Goal: Transaction & Acquisition: Purchase product/service

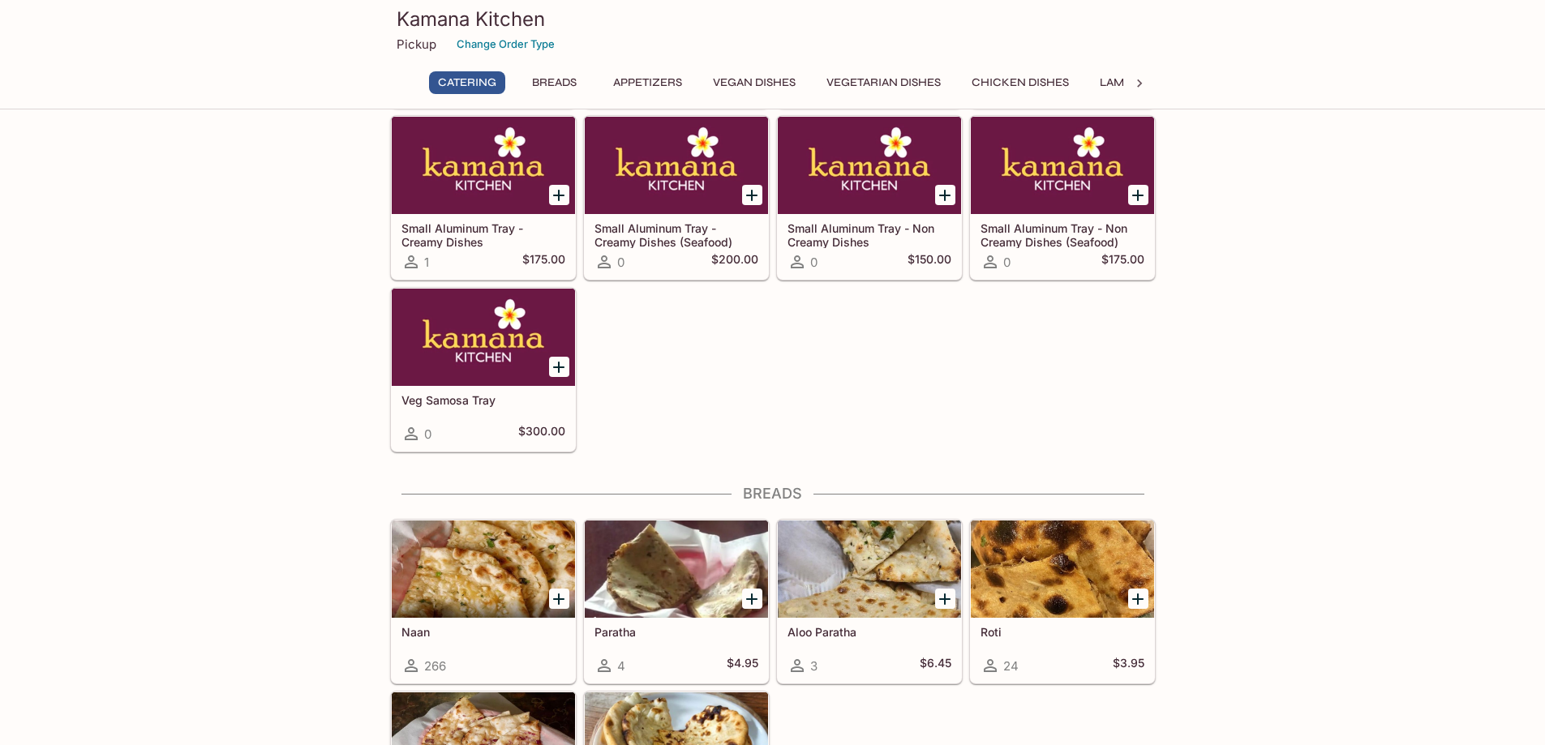
scroll to position [487, 0]
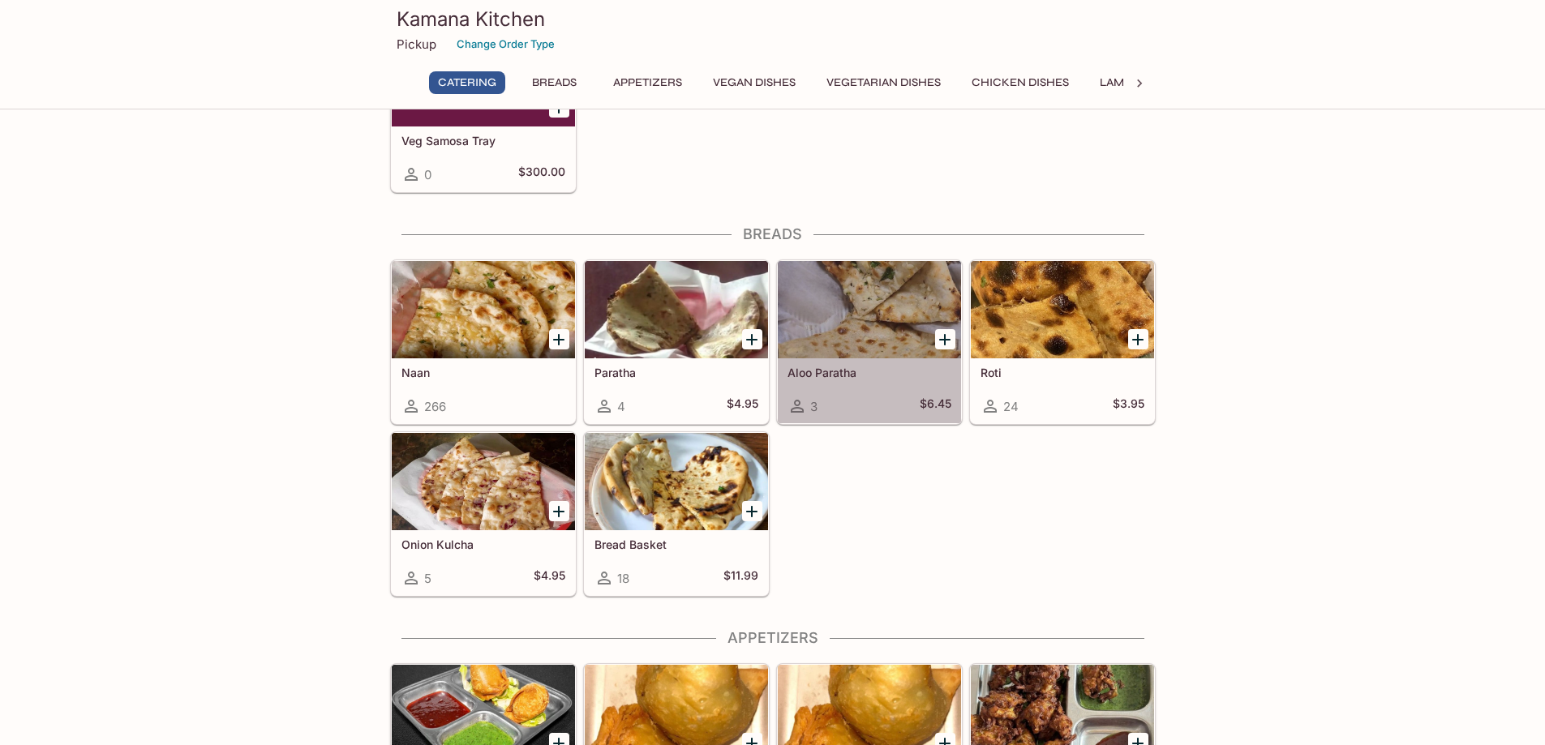
click at [809, 376] on h5 "Aloo Paratha" at bounding box center [869, 373] width 164 height 14
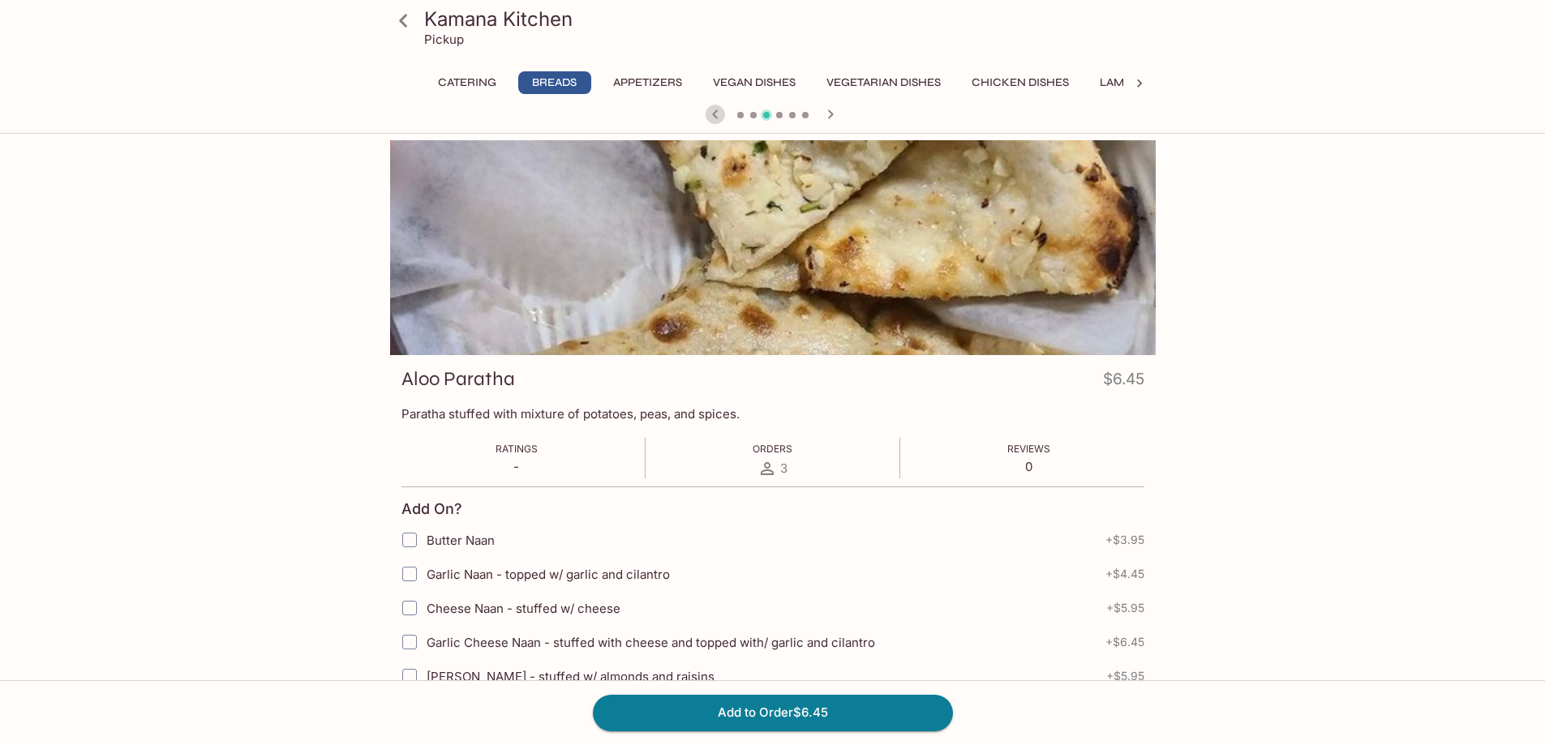
click at [711, 114] on icon "button" at bounding box center [715, 114] width 19 height 19
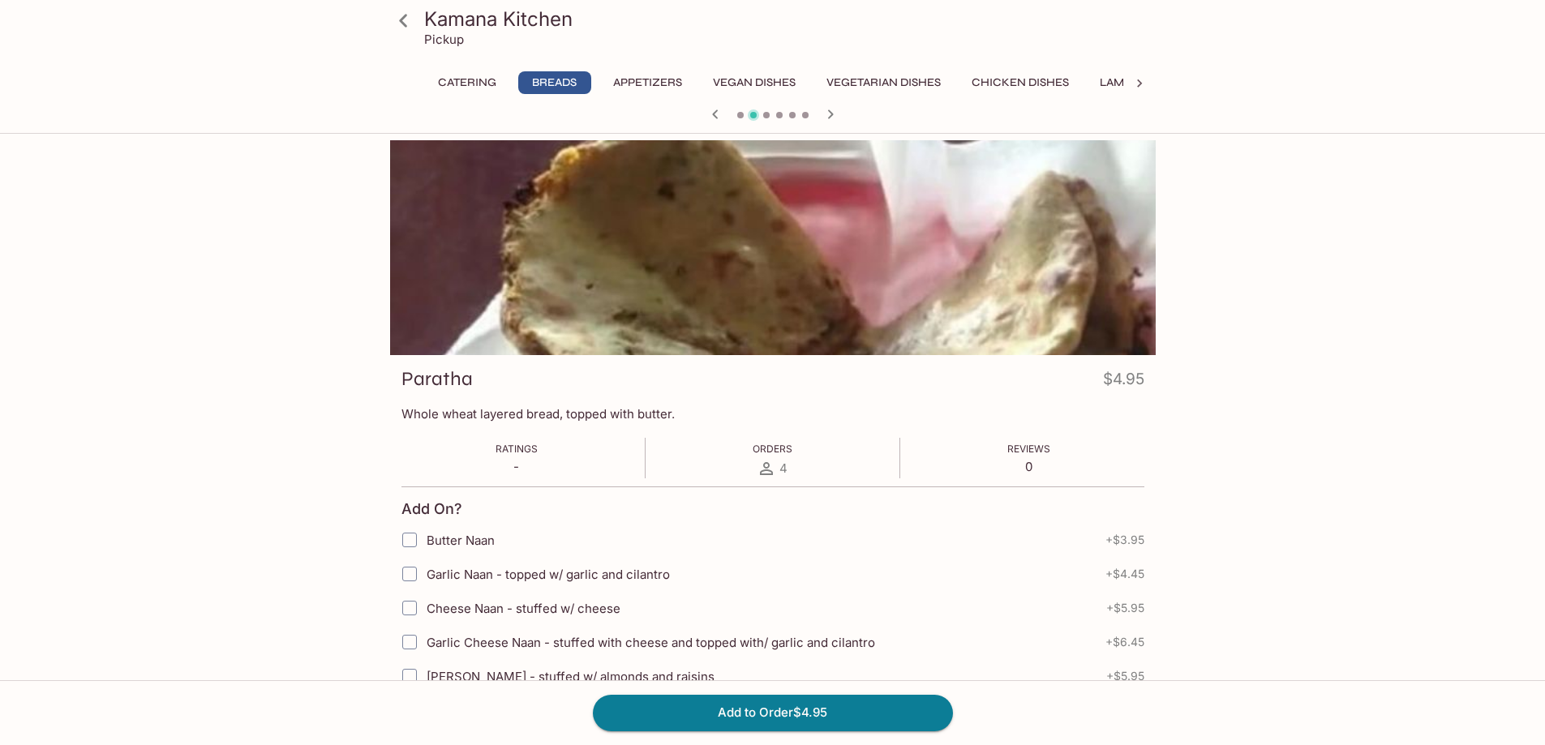
click at [711, 114] on icon "button" at bounding box center [715, 114] width 19 height 19
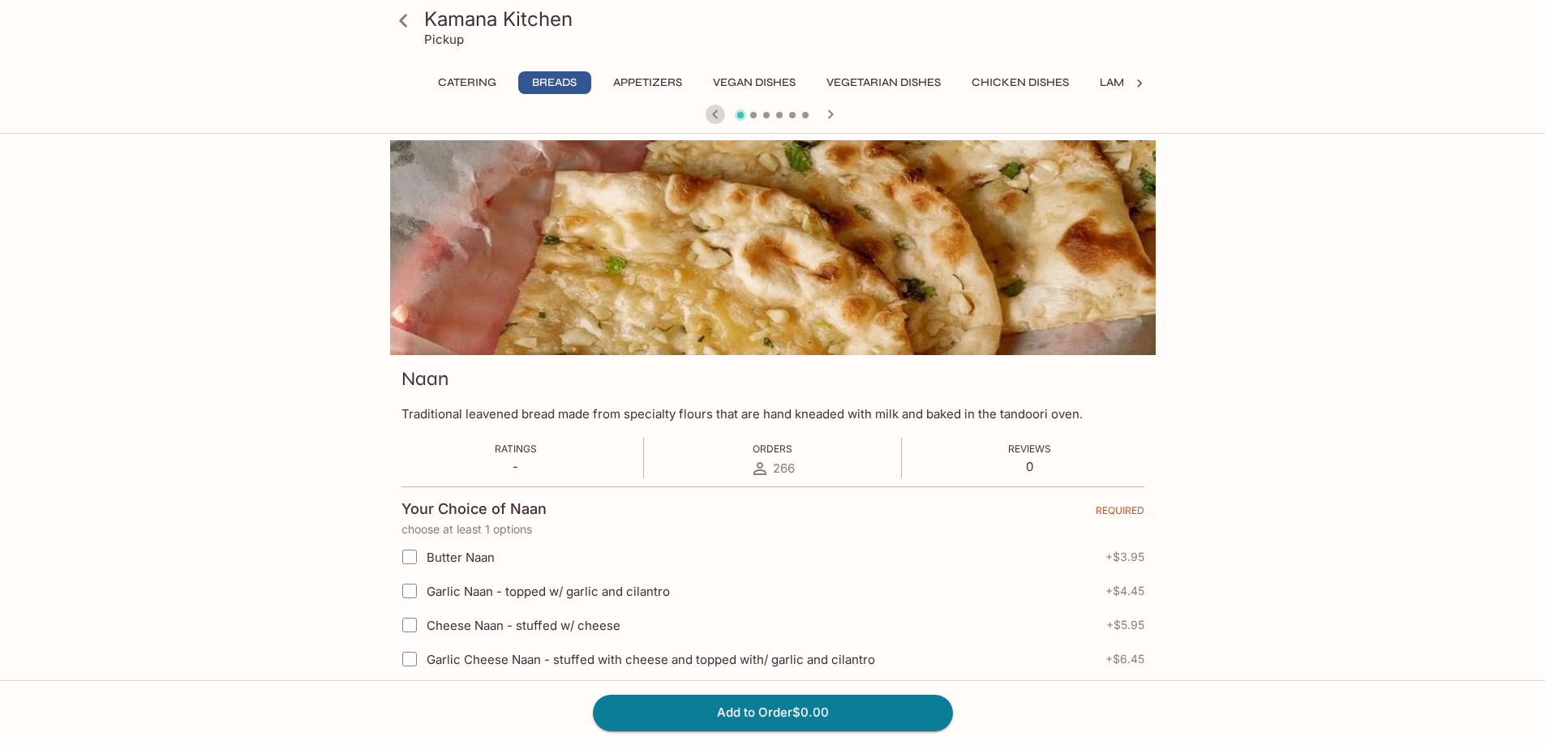
click at [711, 114] on icon "button" at bounding box center [715, 114] width 19 height 19
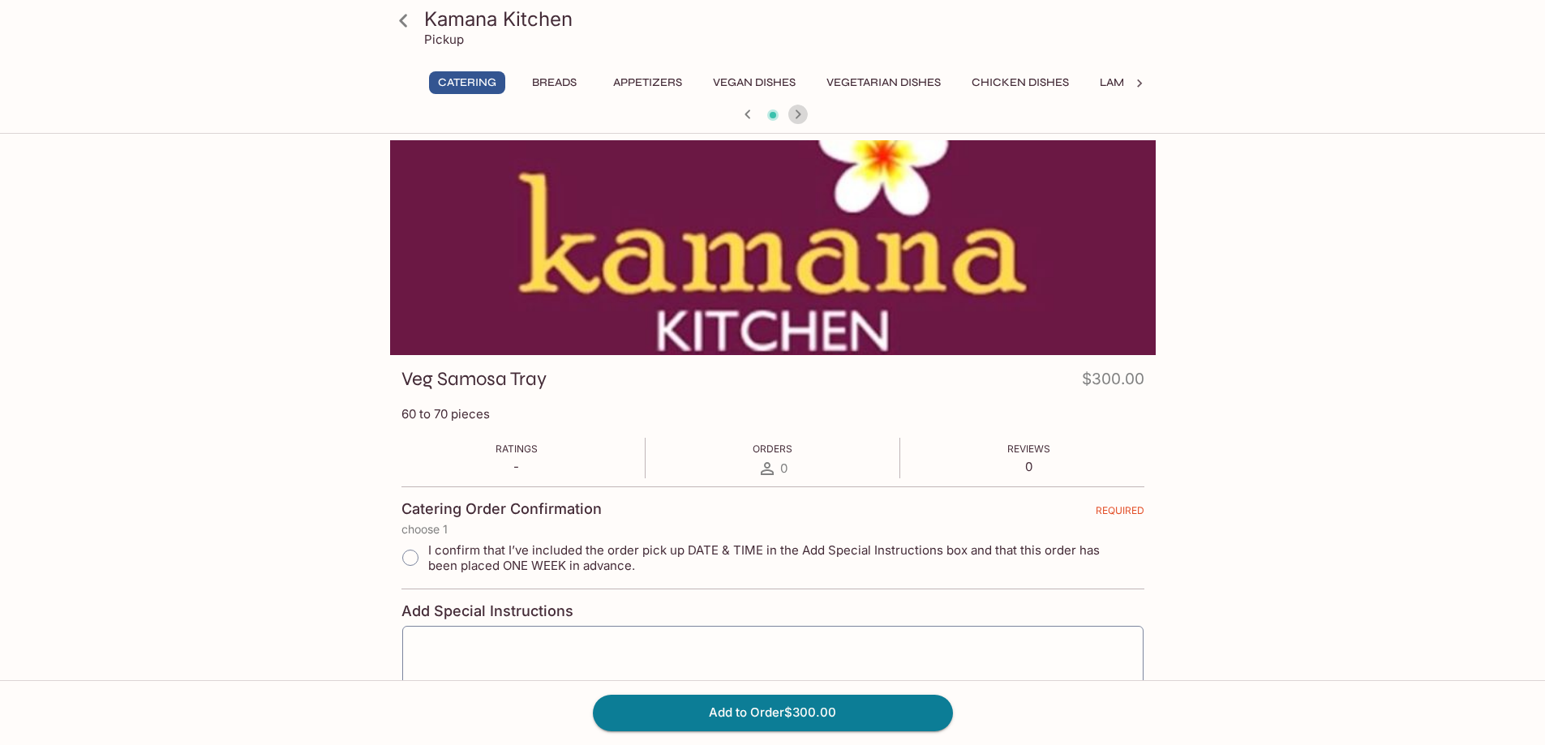
click at [796, 117] on icon "button" at bounding box center [798, 113] width 6 height 9
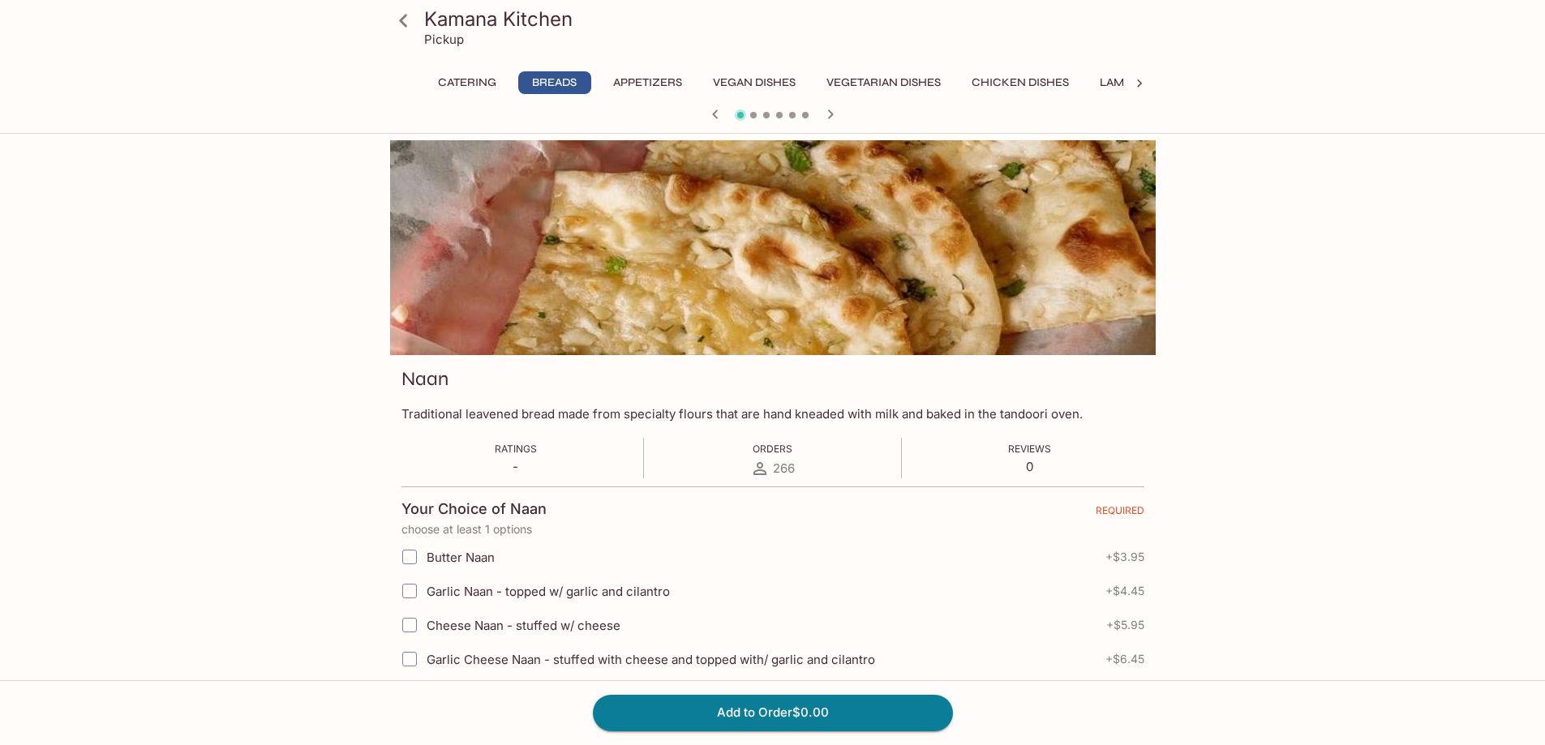
click at [796, 117] on div at bounding box center [773, 116] width 779 height 24
click at [830, 114] on icon "button" at bounding box center [830, 114] width 19 height 19
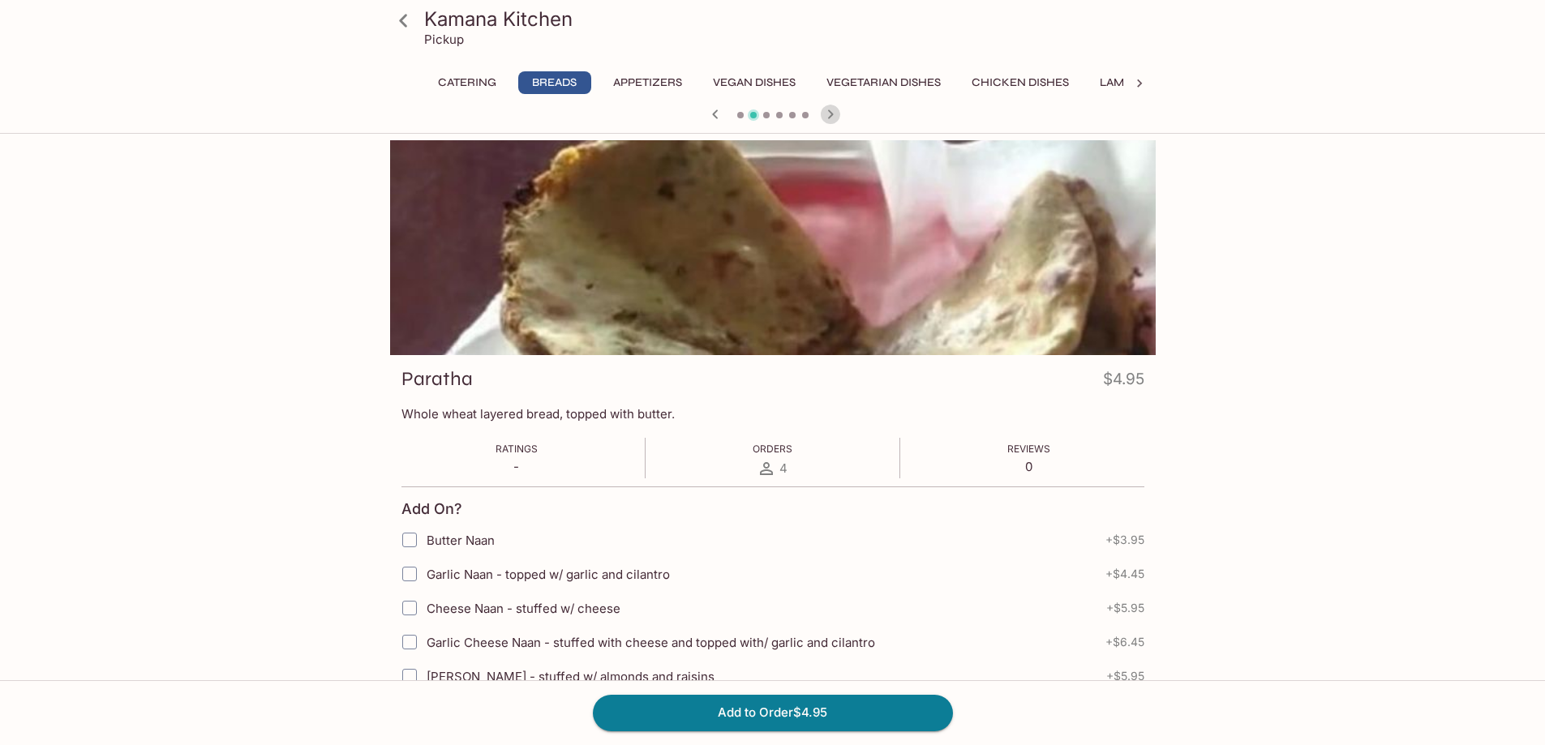
click at [830, 114] on icon "button" at bounding box center [830, 114] width 19 height 19
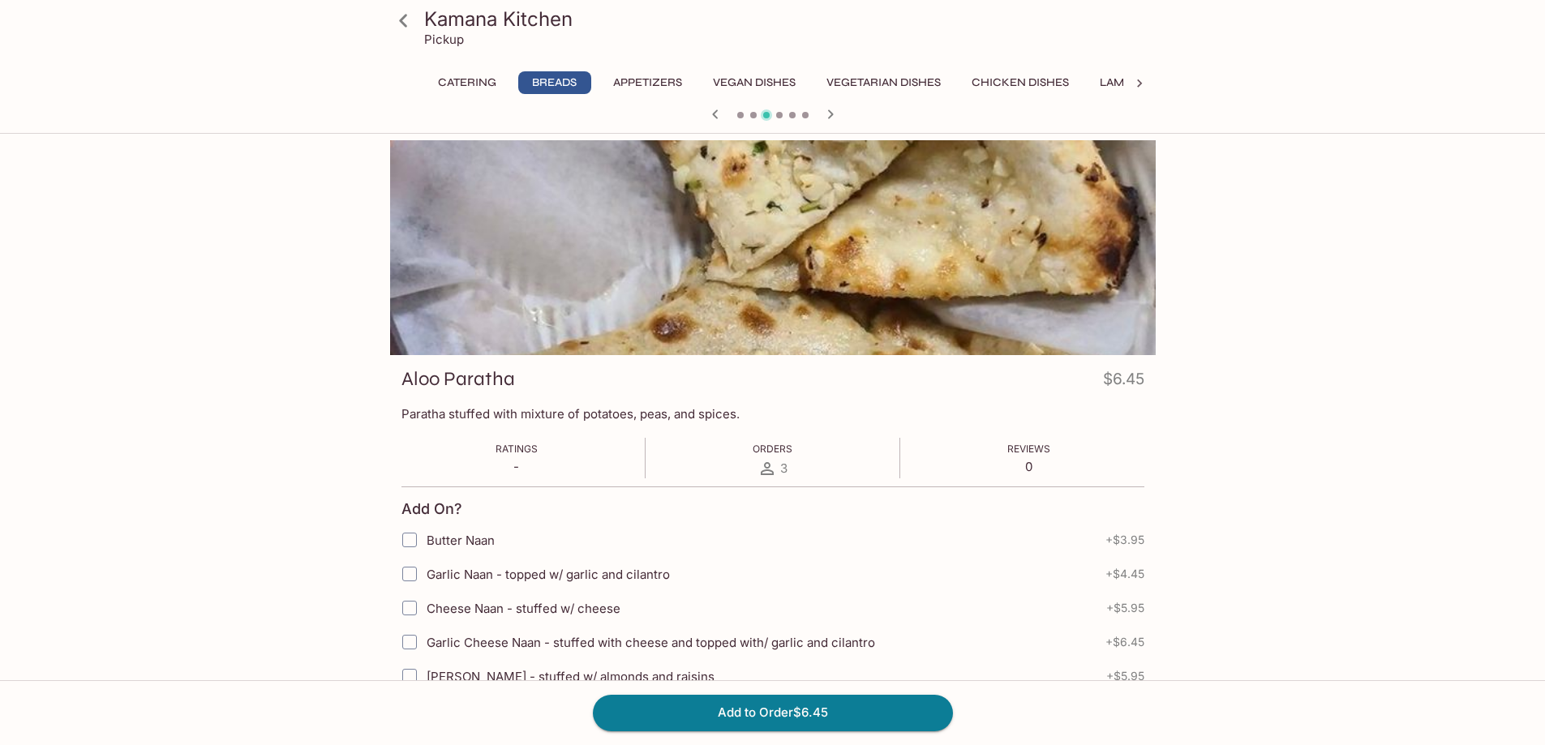
click at [830, 114] on icon "button" at bounding box center [830, 114] width 19 height 19
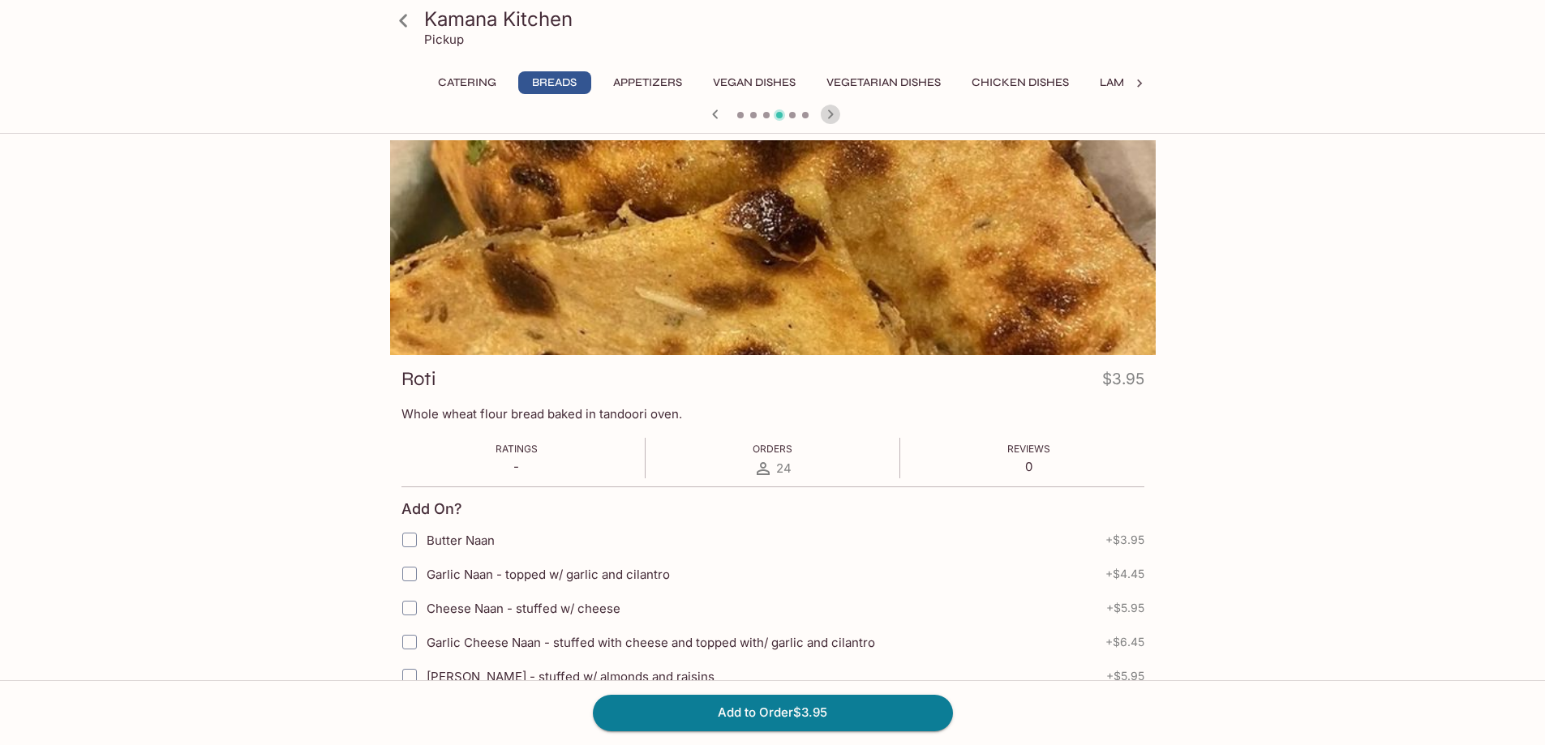
click at [830, 114] on icon "button" at bounding box center [830, 114] width 19 height 19
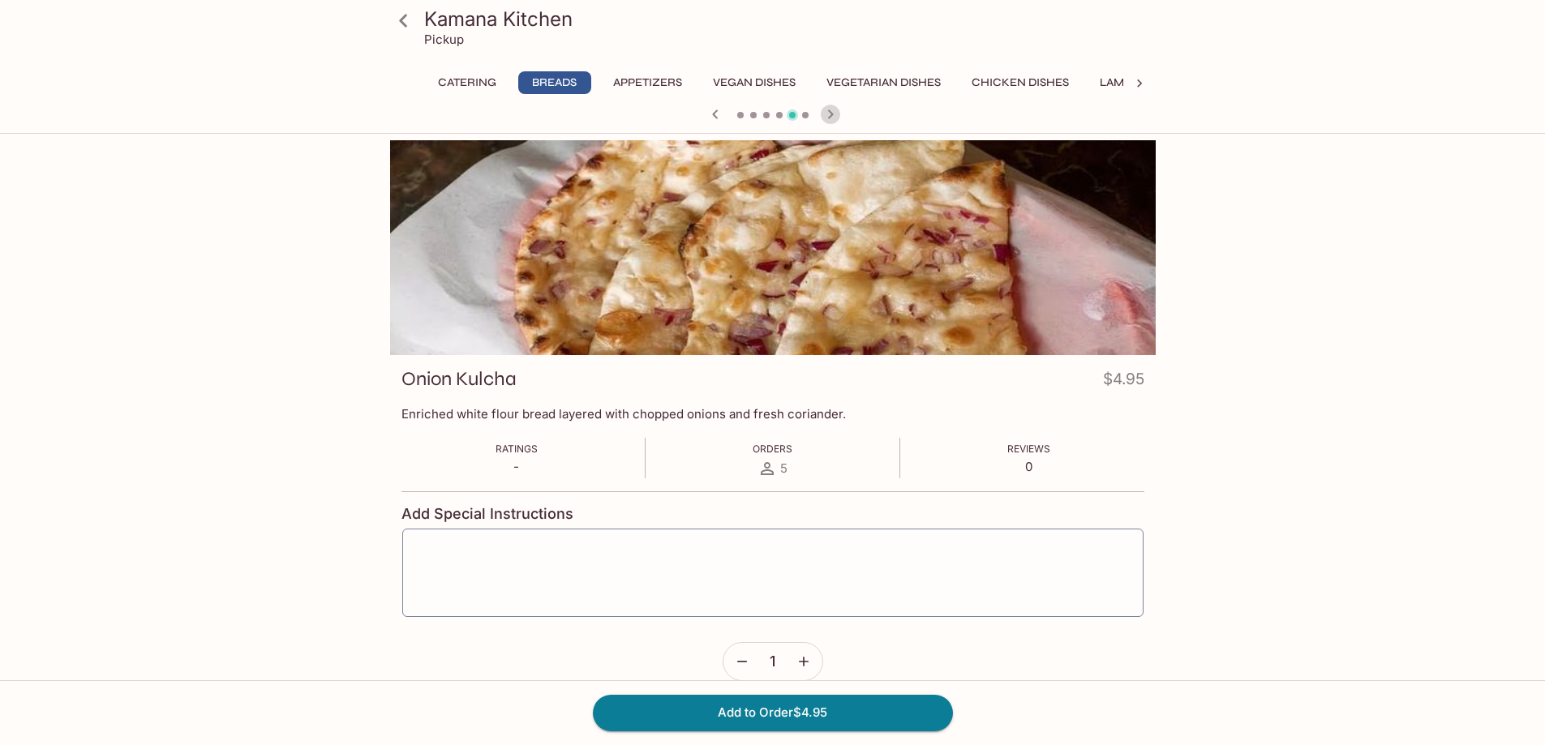
click at [830, 114] on icon "button" at bounding box center [830, 114] width 19 height 19
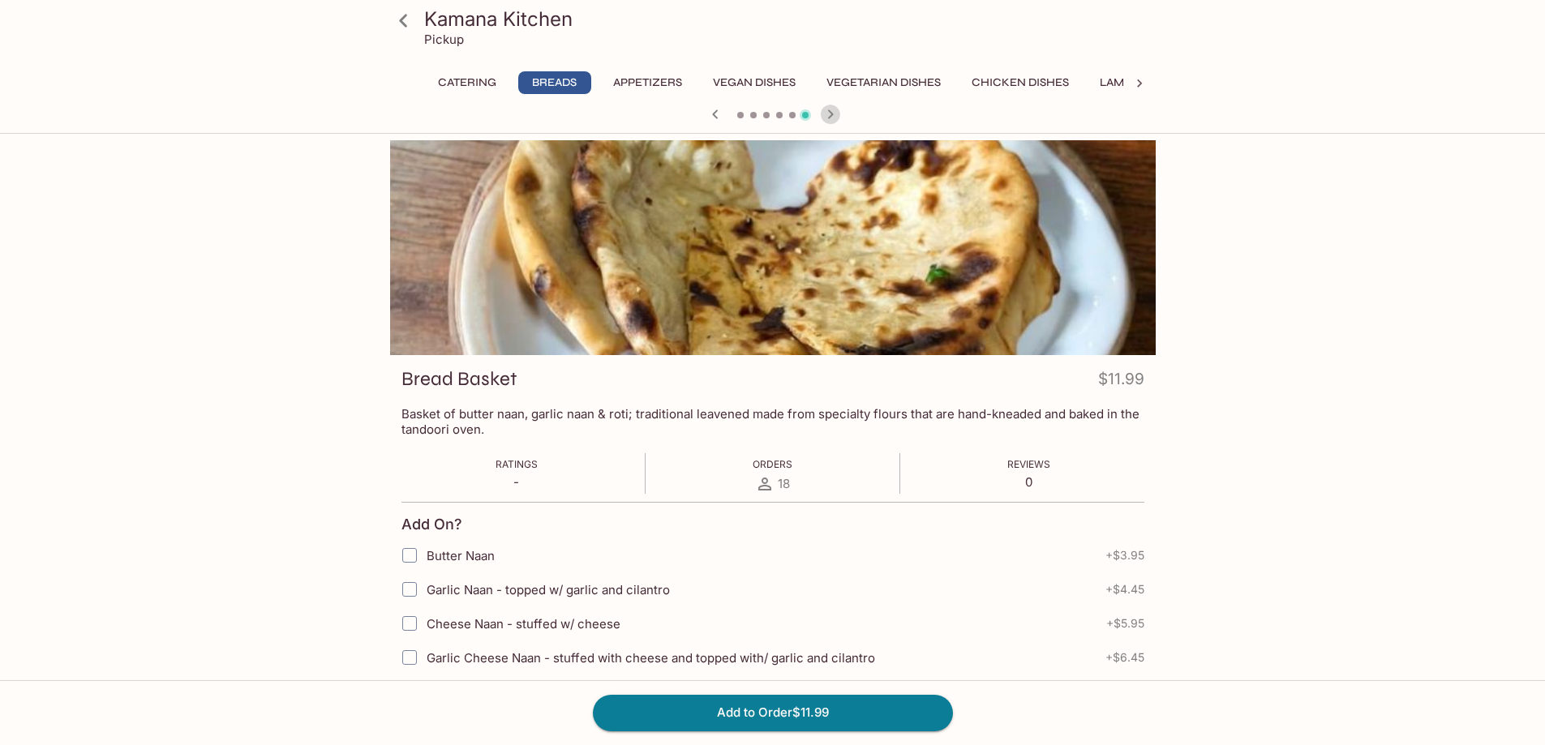
click at [830, 114] on icon "button" at bounding box center [830, 114] width 19 height 19
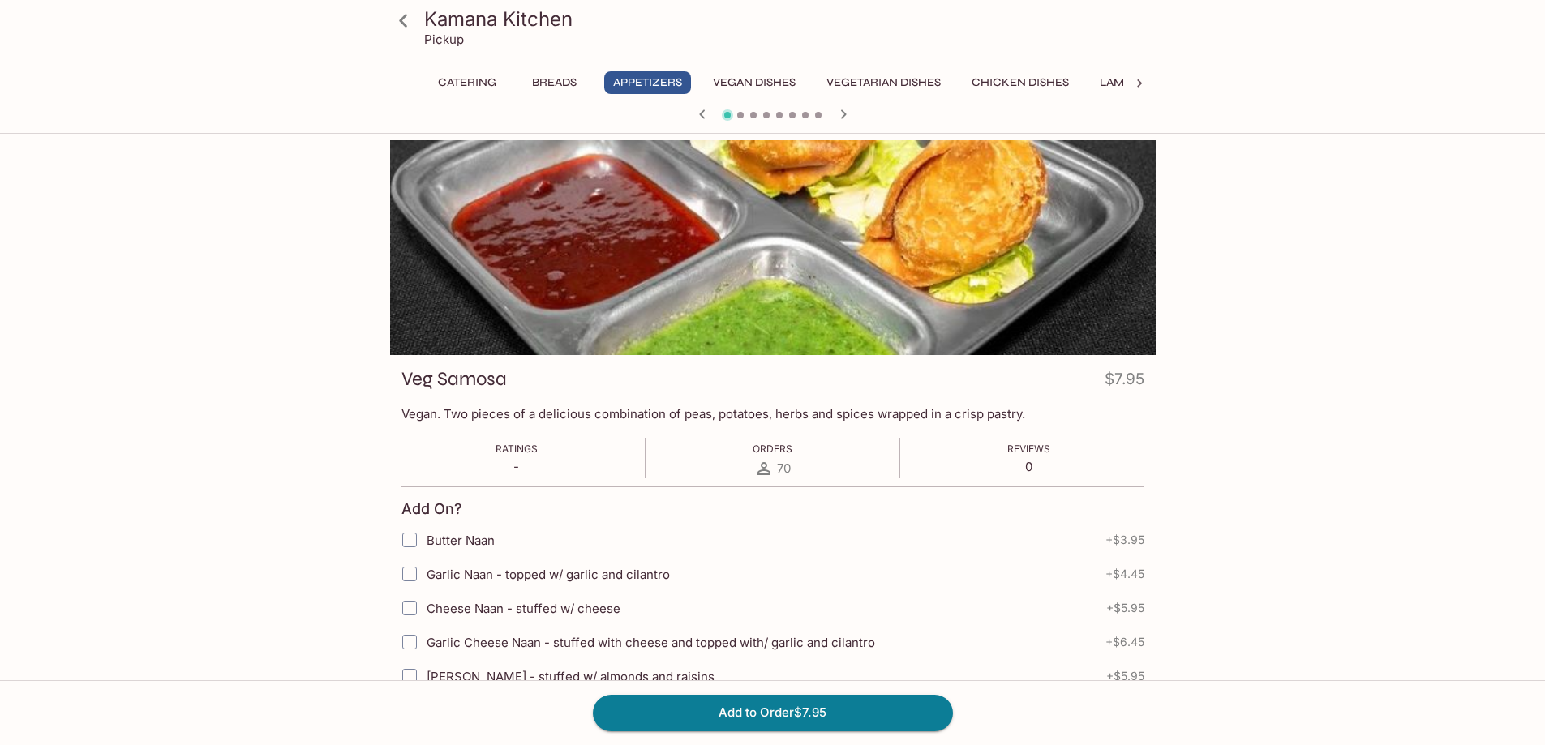
click at [839, 109] on icon "button" at bounding box center [843, 114] width 19 height 19
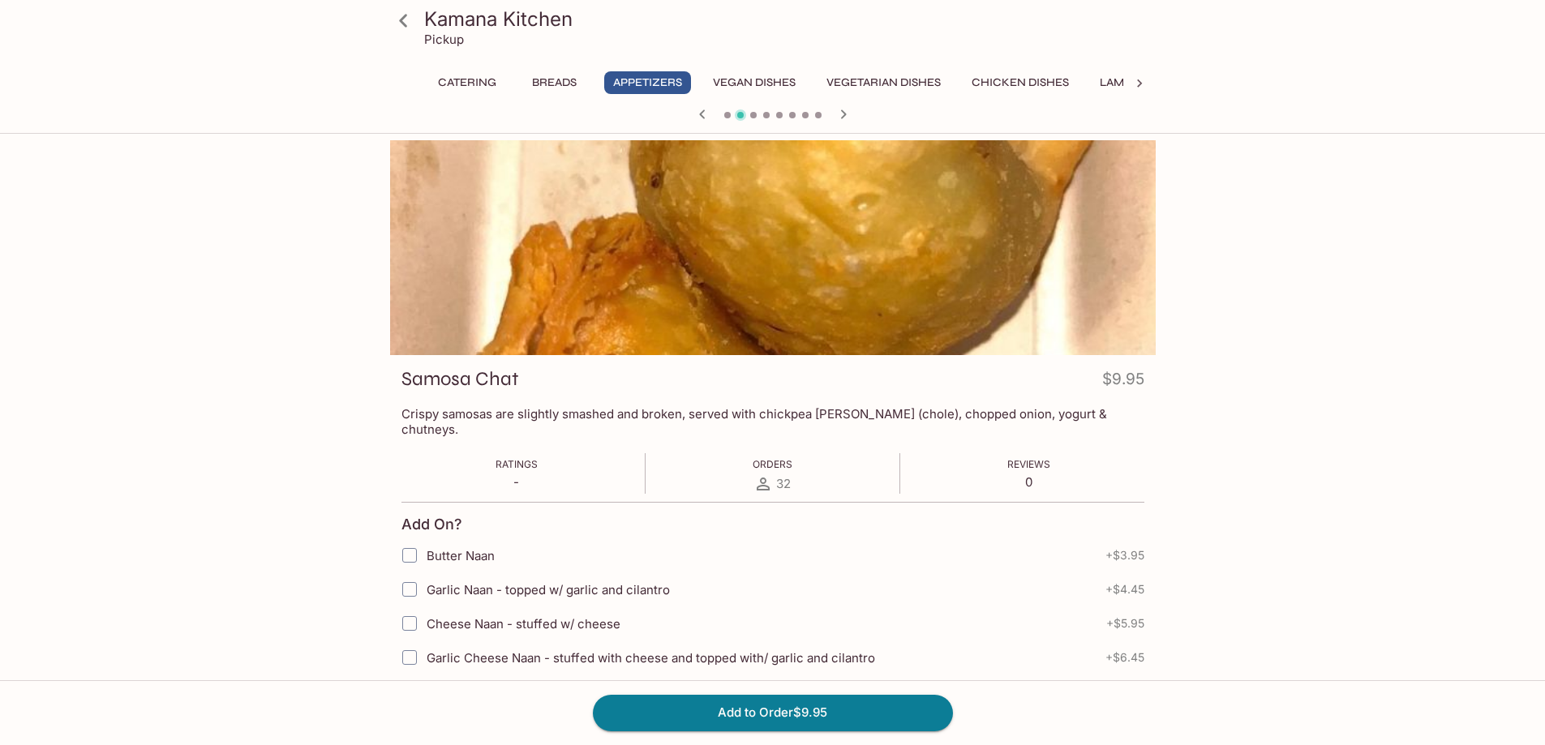
click at [839, 109] on icon "button" at bounding box center [843, 114] width 19 height 19
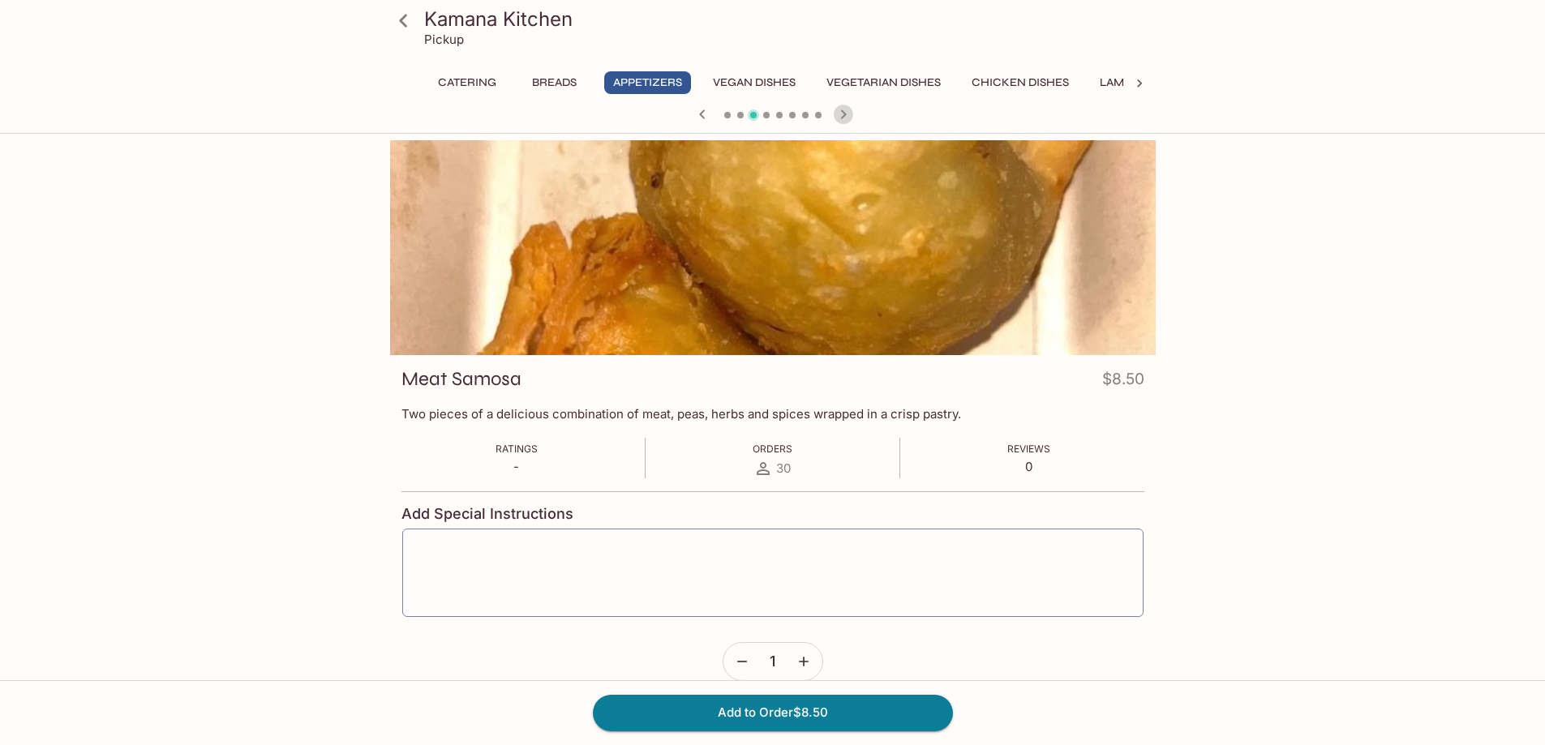
click at [839, 105] on icon "button" at bounding box center [843, 114] width 19 height 19
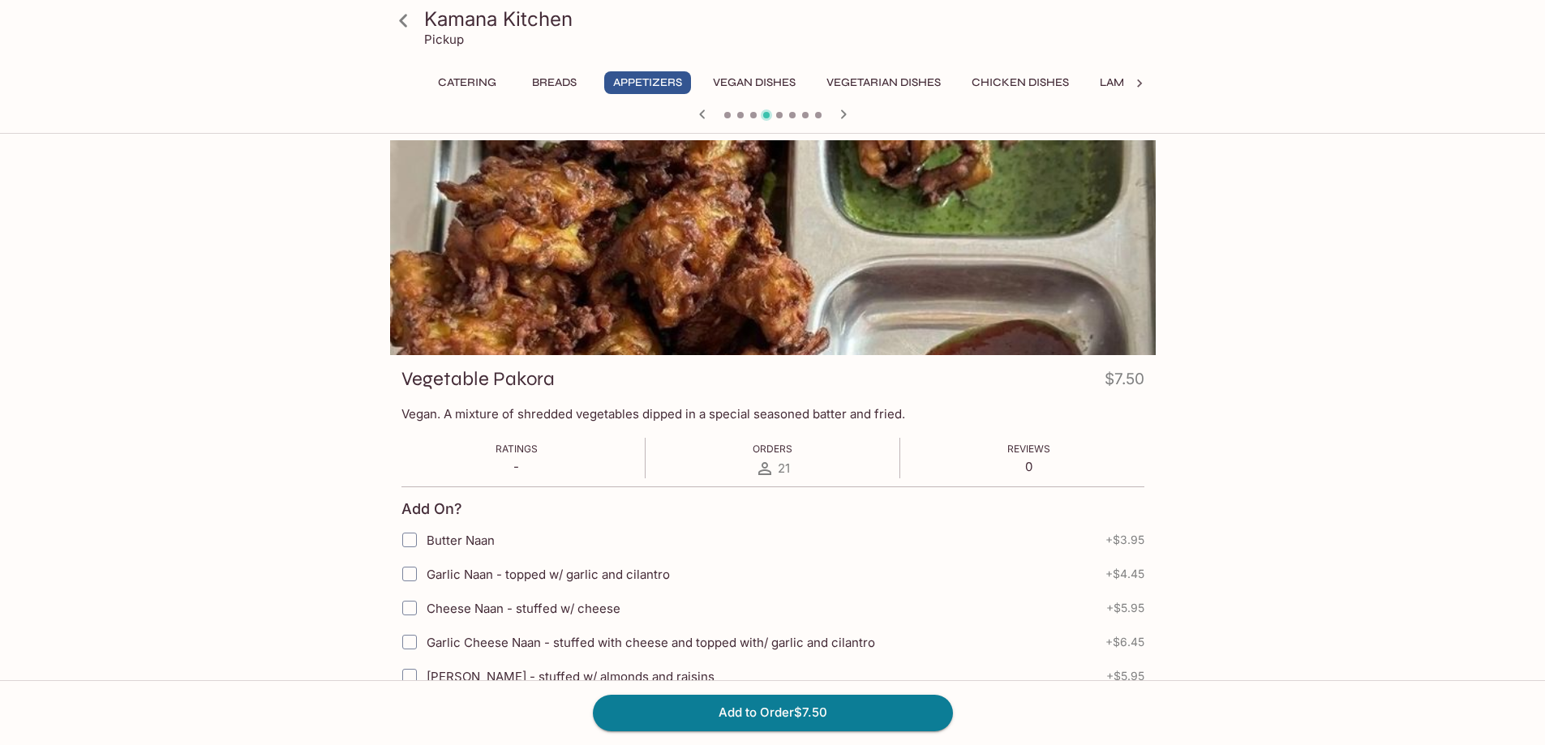
click at [839, 105] on icon "button" at bounding box center [843, 114] width 19 height 19
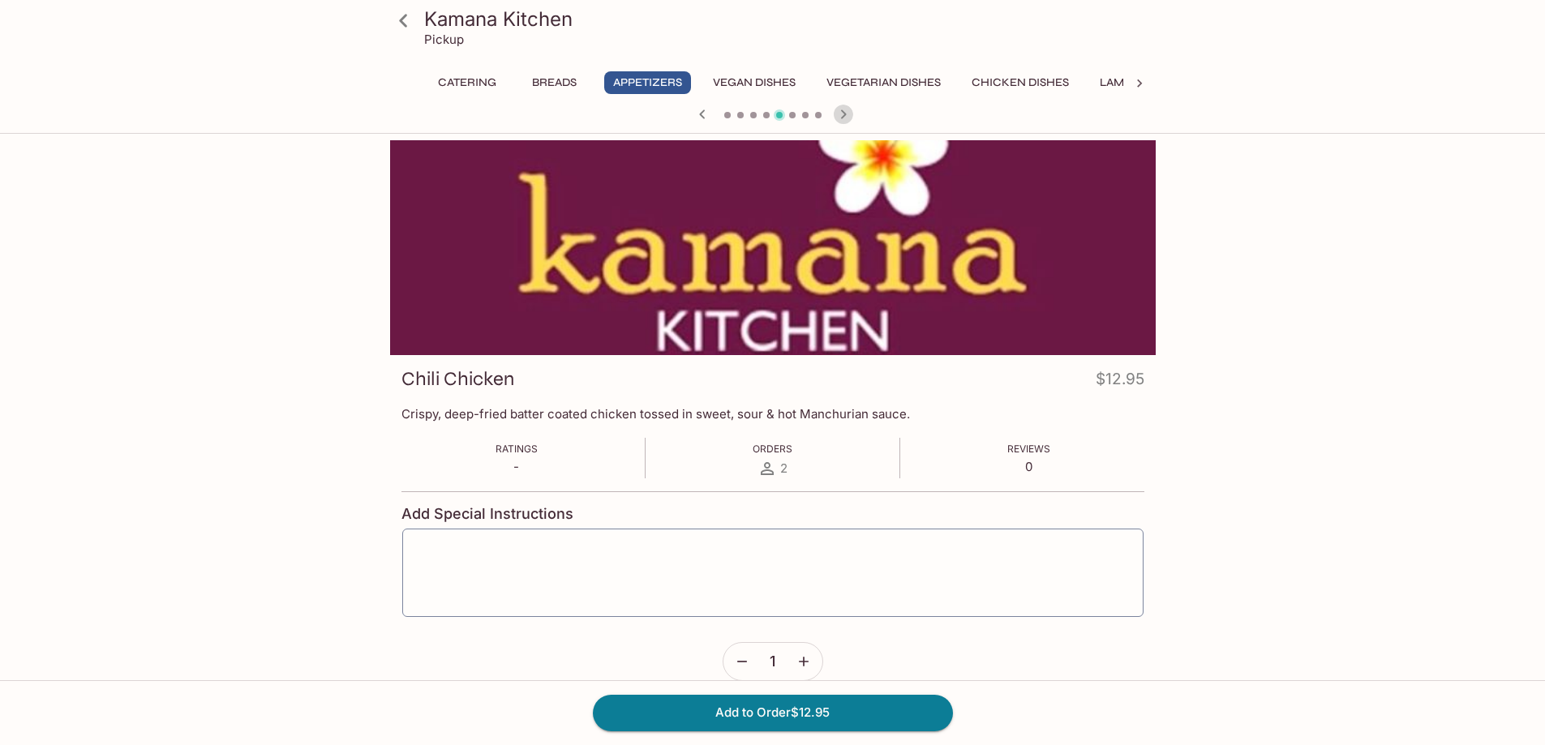
click at [839, 105] on icon "button" at bounding box center [843, 114] width 19 height 19
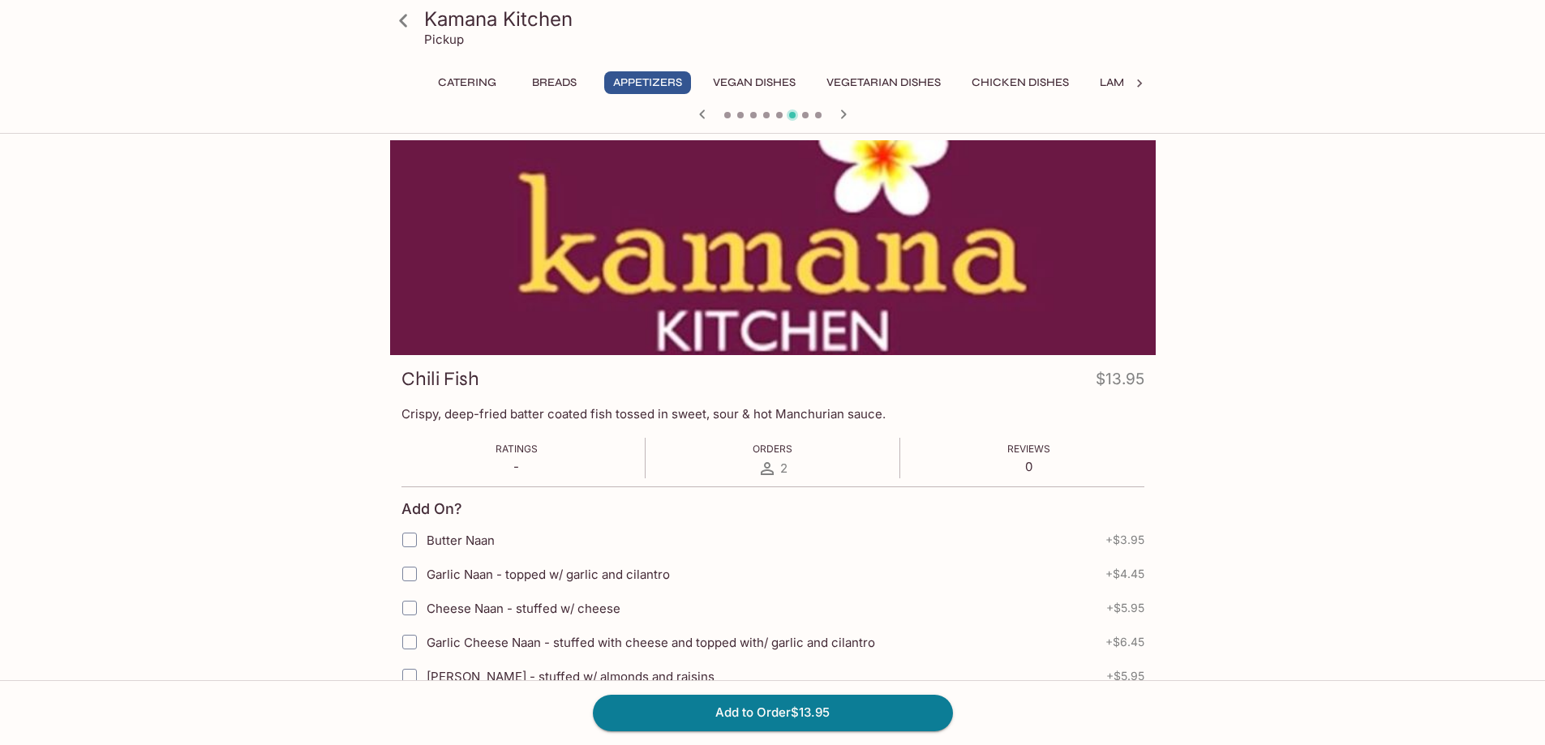
click at [839, 105] on icon "button" at bounding box center [843, 114] width 19 height 19
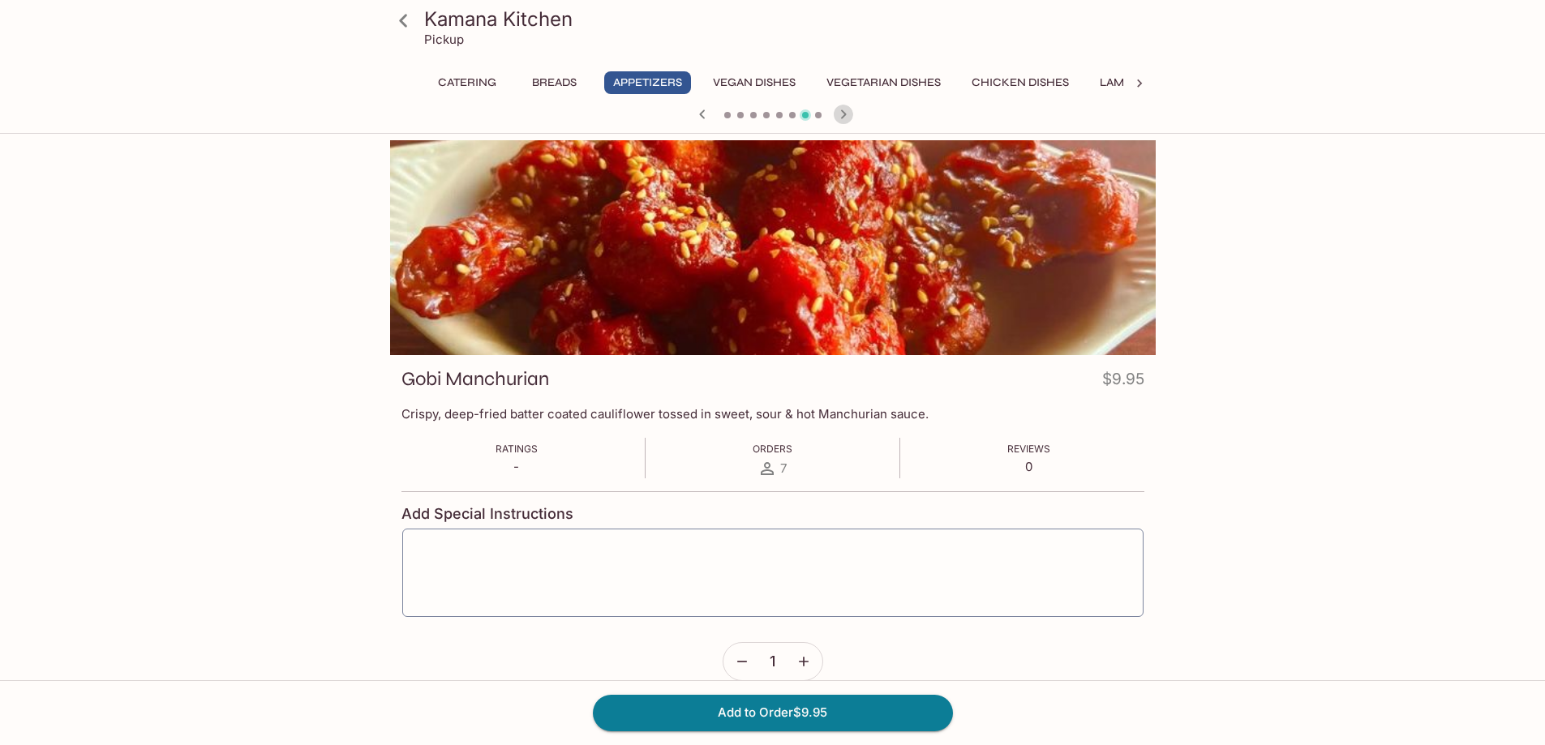
click at [839, 105] on icon "button" at bounding box center [843, 114] width 19 height 19
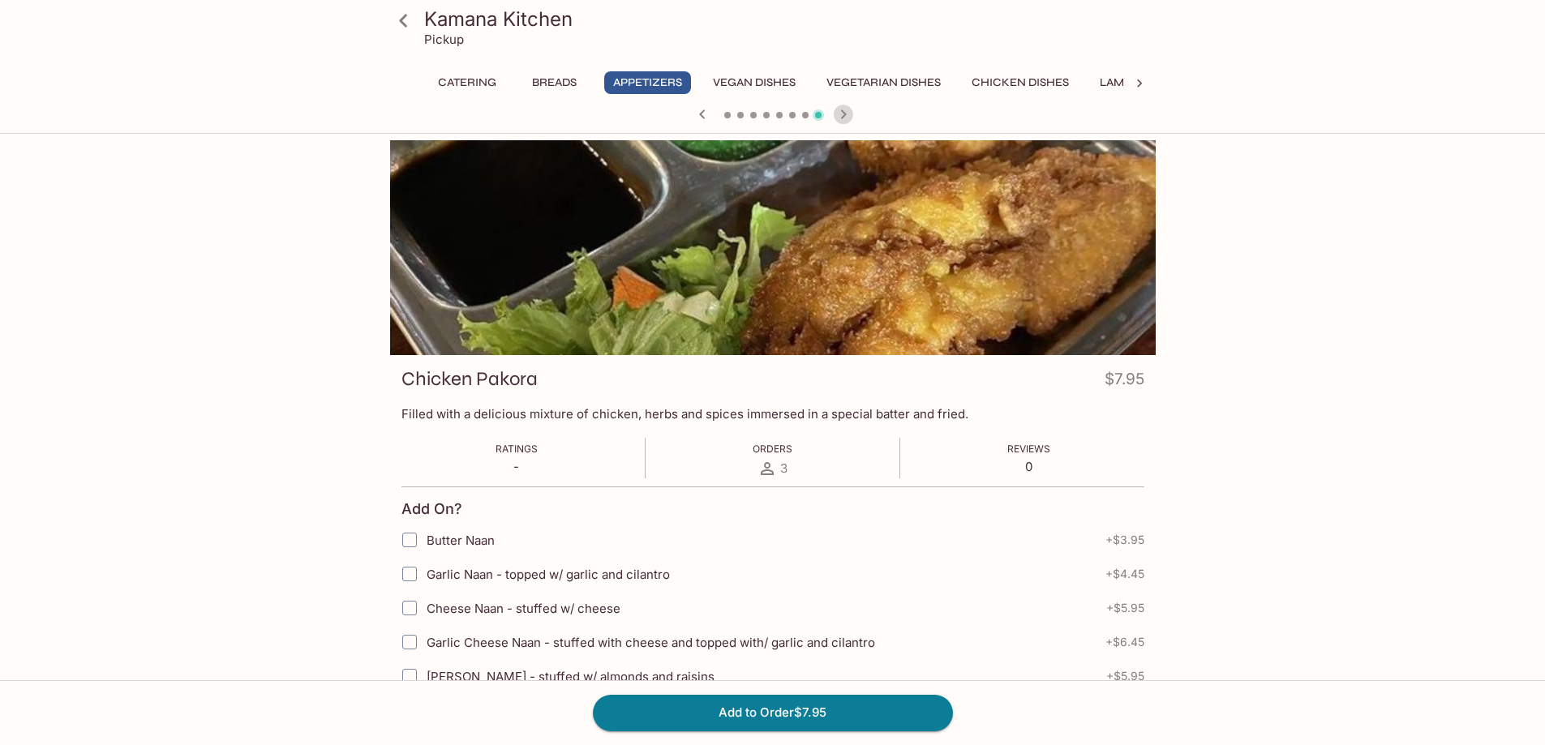
click at [839, 105] on icon "button" at bounding box center [843, 114] width 19 height 19
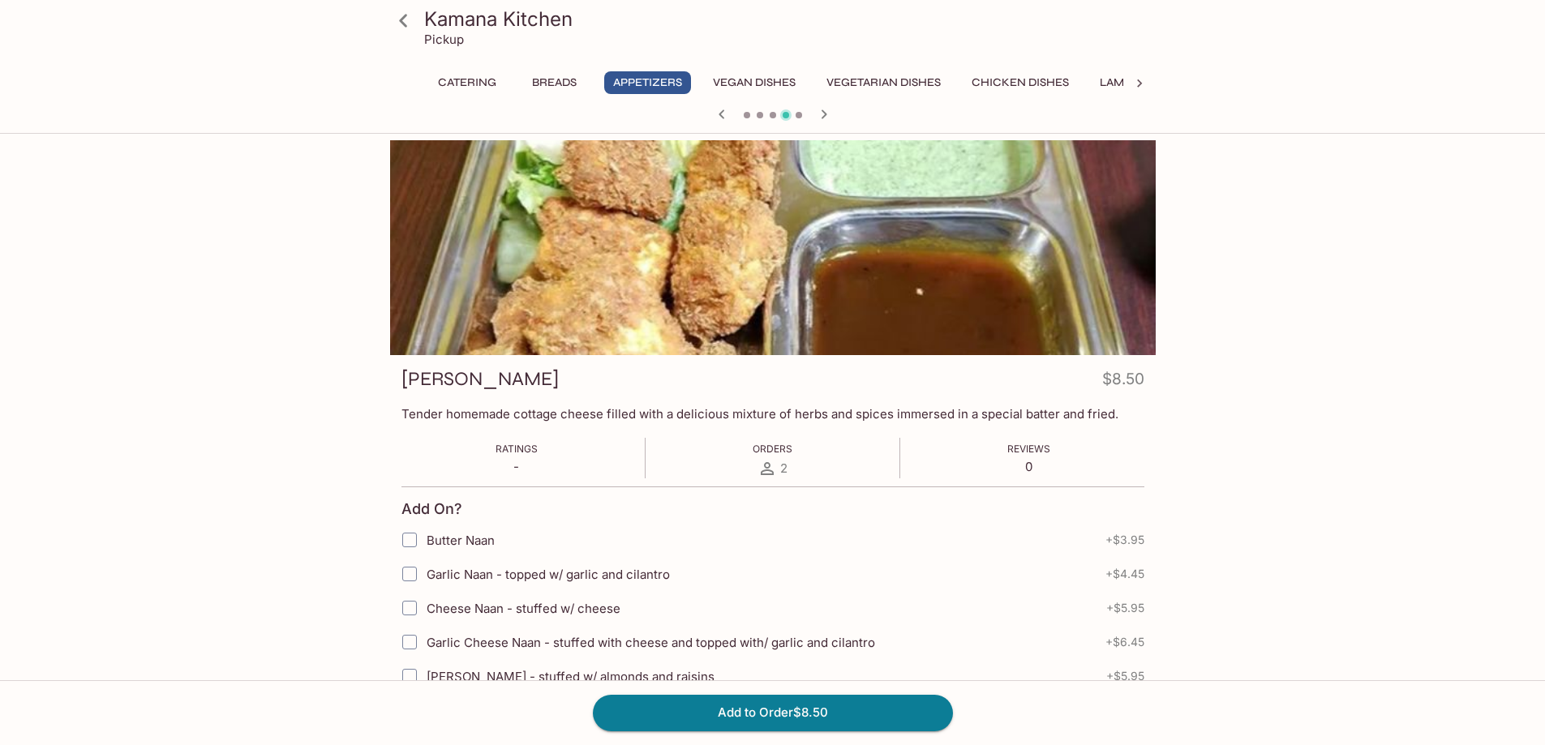
click at [839, 105] on div at bounding box center [773, 116] width 779 height 24
click at [830, 109] on icon "button" at bounding box center [823, 114] width 19 height 19
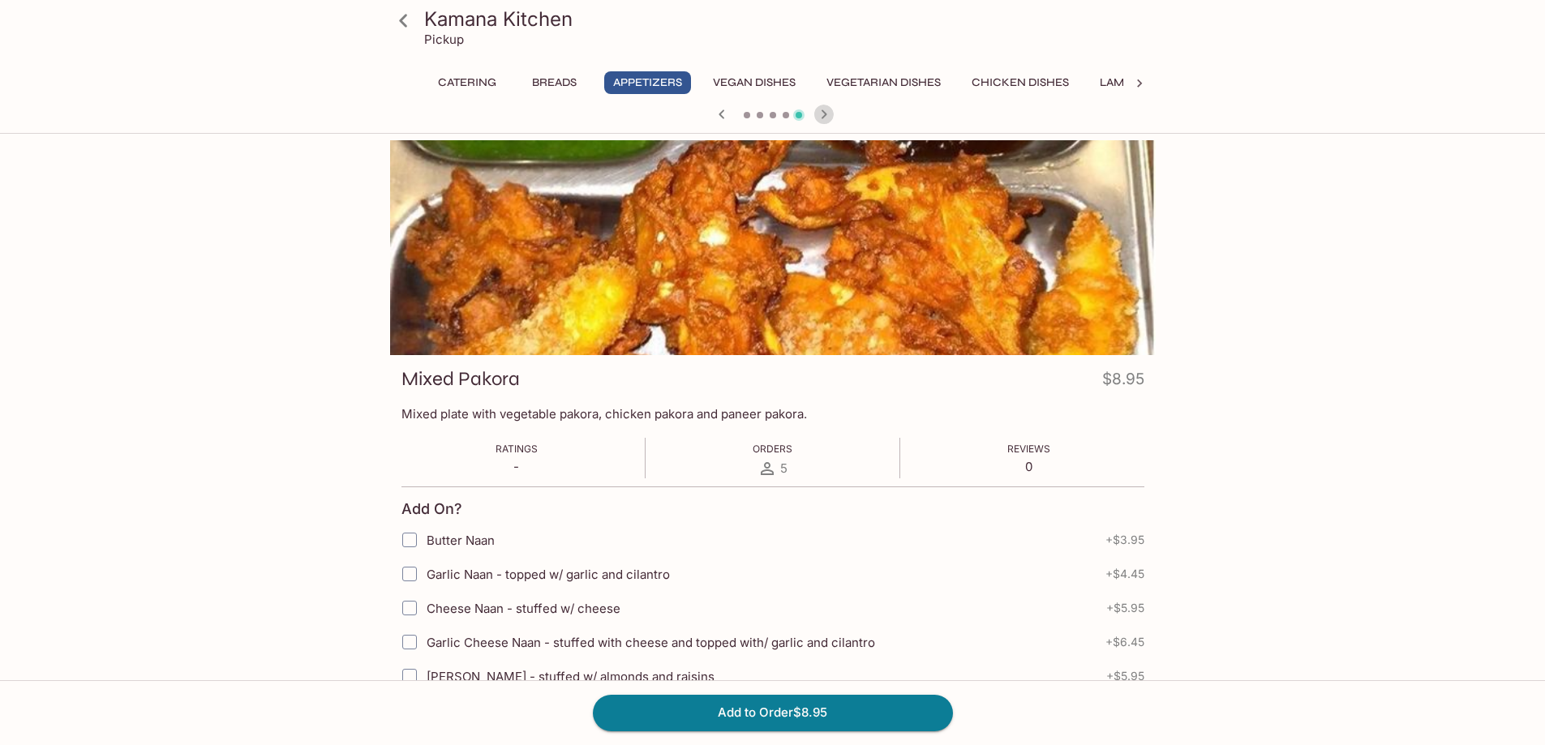
click at [830, 109] on icon "button" at bounding box center [823, 114] width 19 height 19
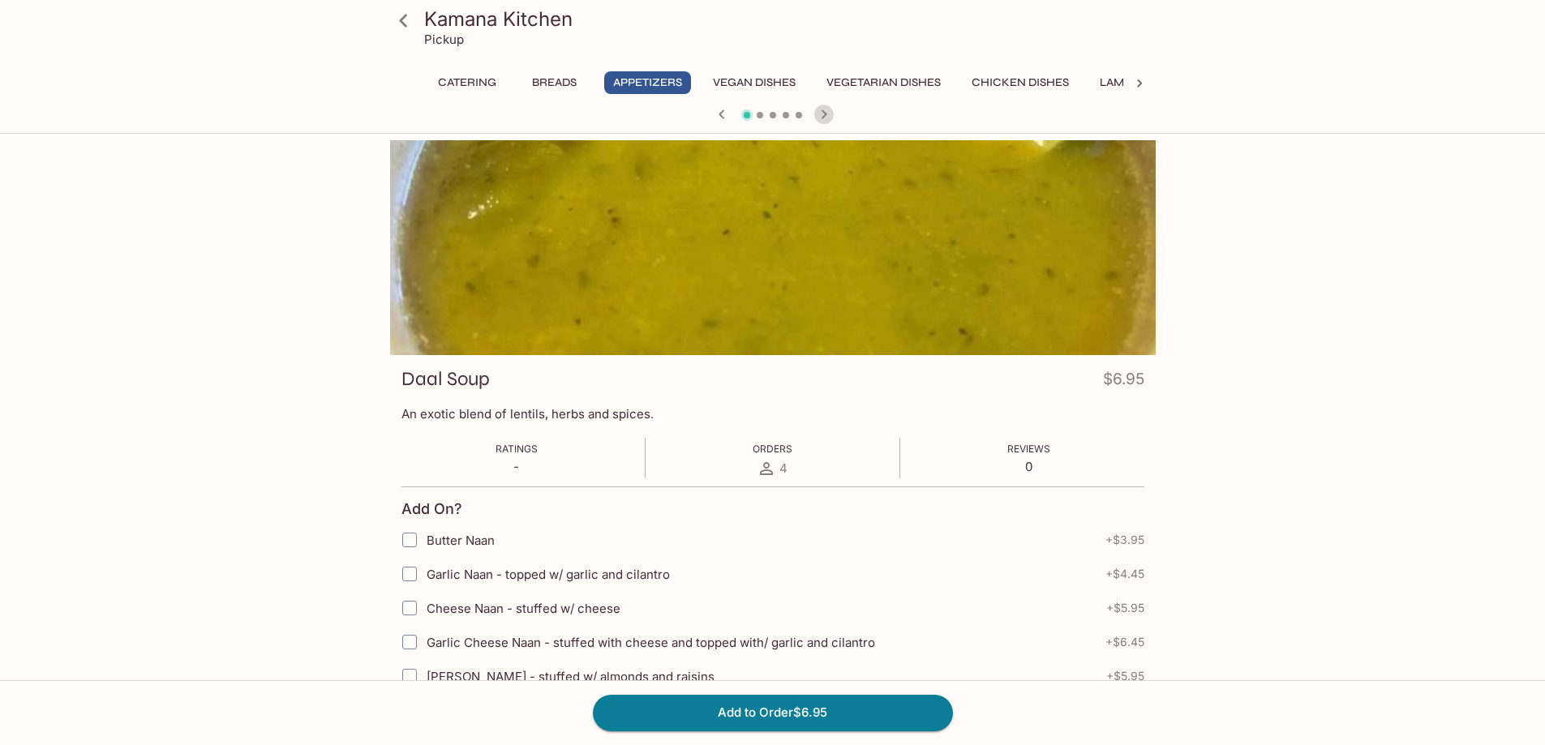
click at [830, 109] on icon "button" at bounding box center [823, 114] width 19 height 19
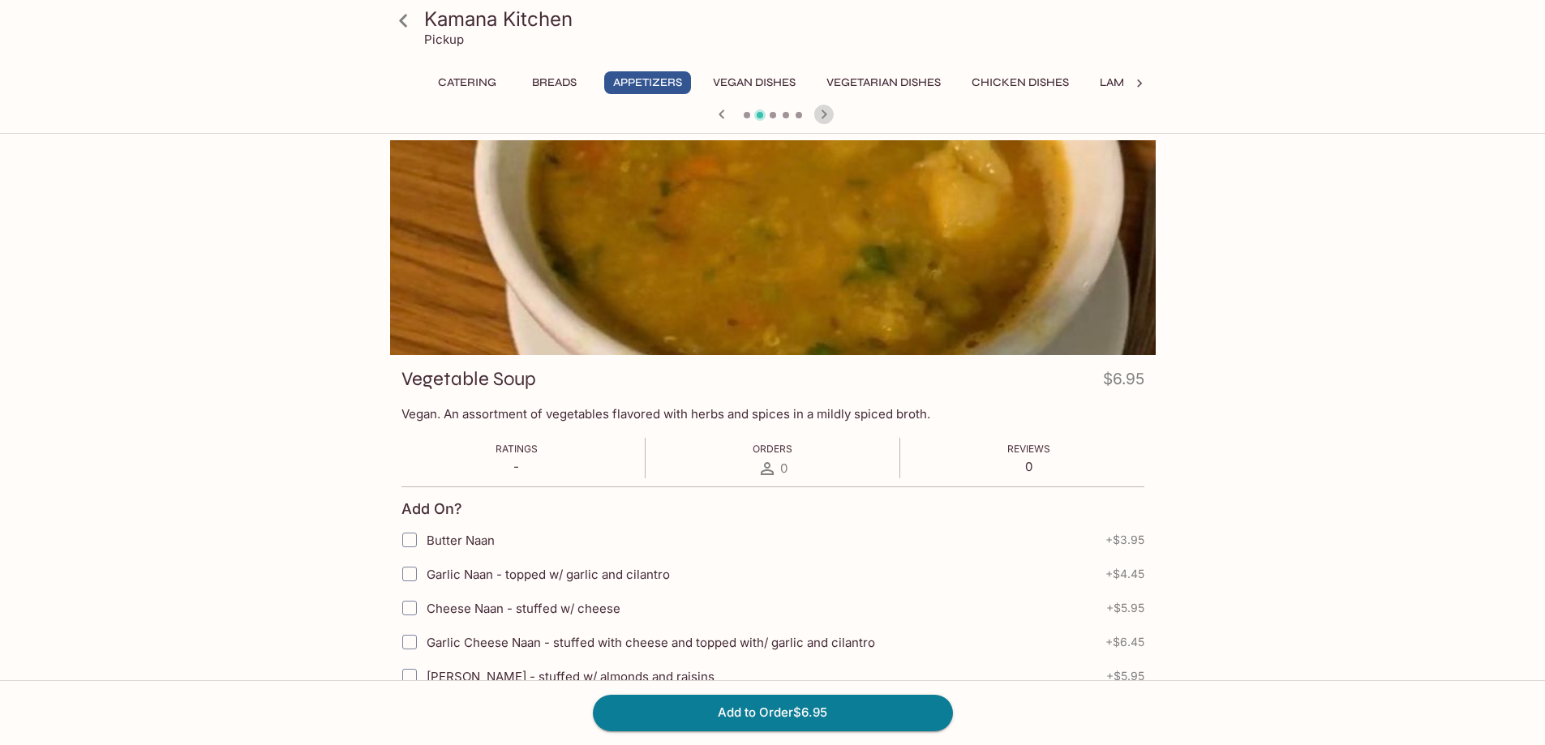
click at [828, 116] on icon "button" at bounding box center [823, 114] width 19 height 19
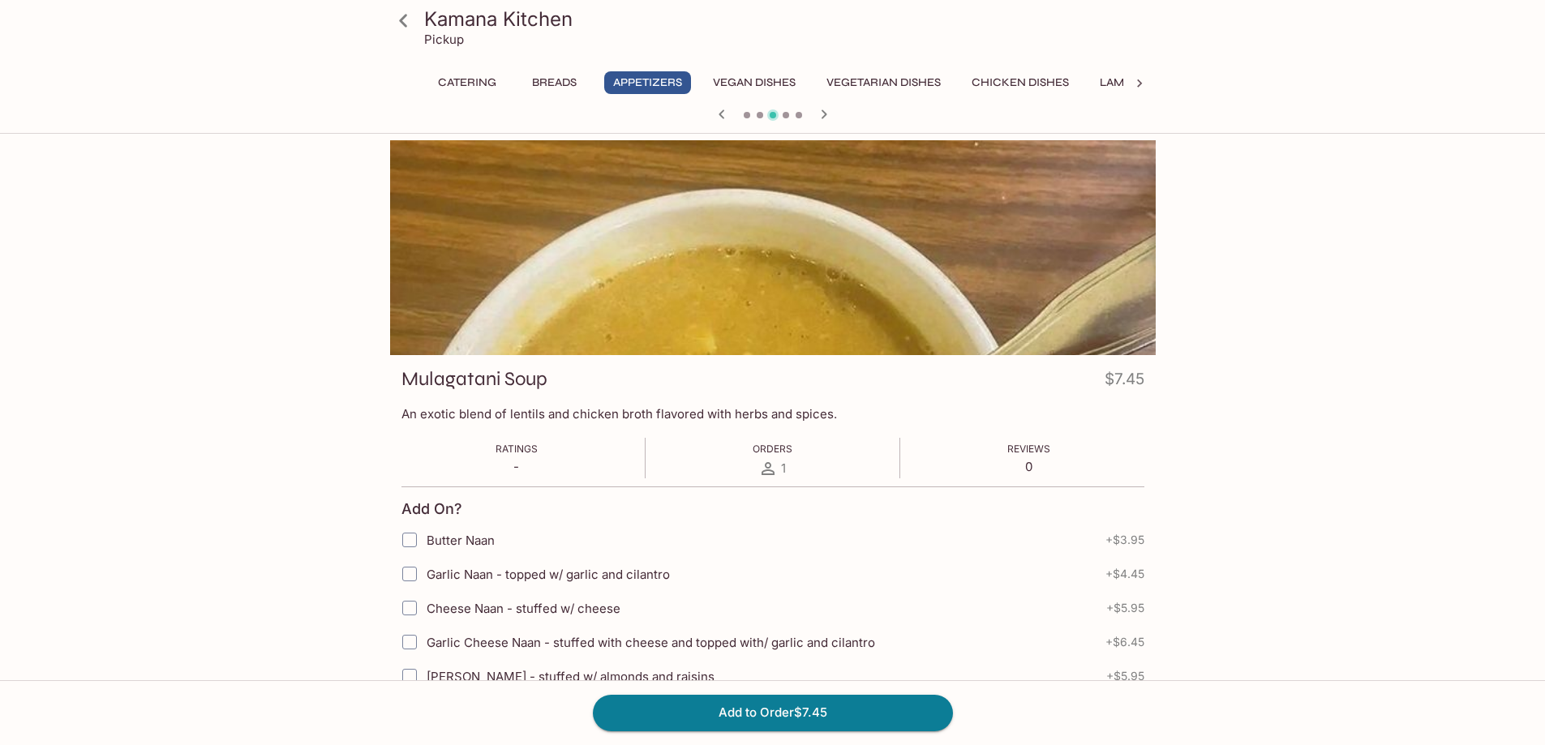
click at [828, 116] on icon "button" at bounding box center [823, 114] width 19 height 19
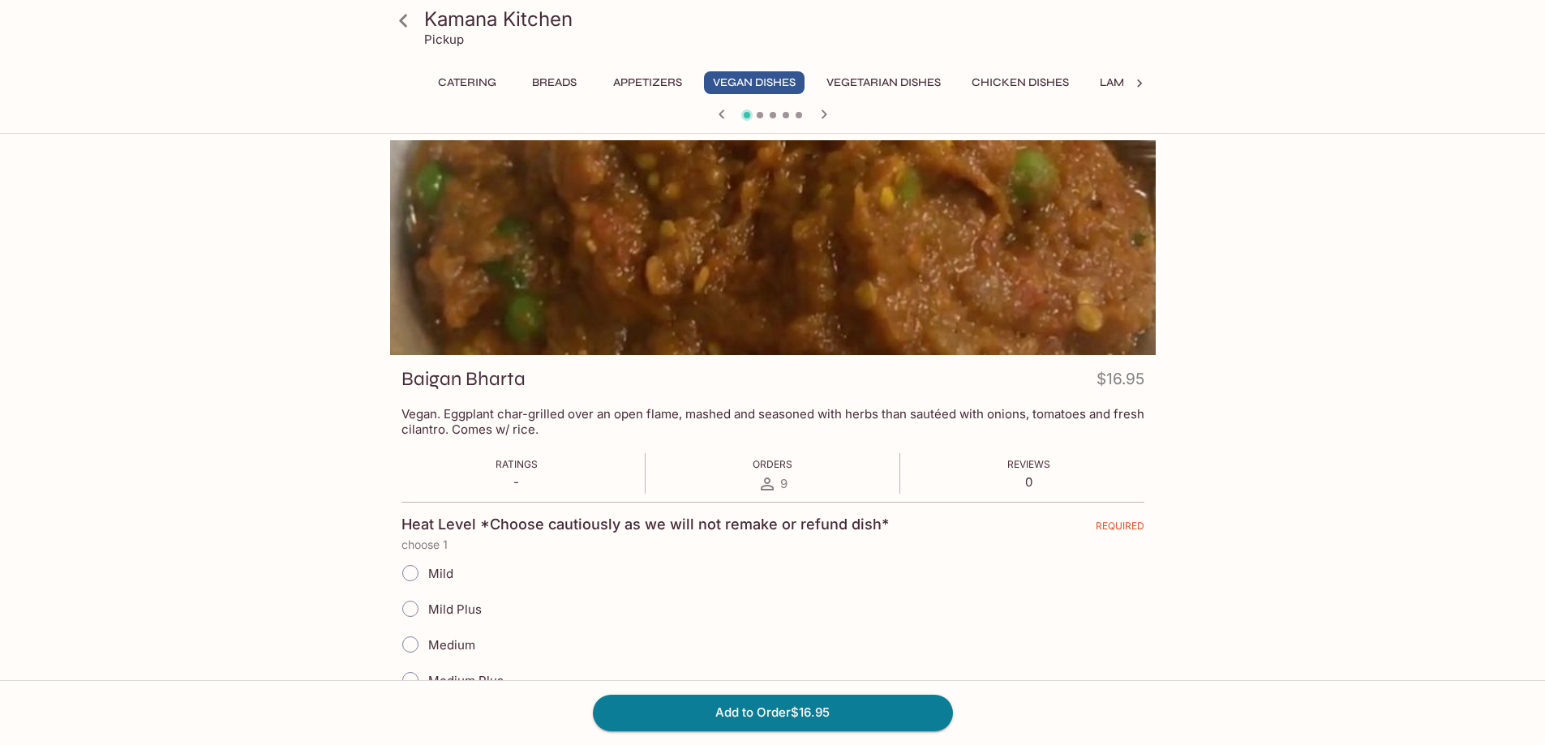
click at [828, 116] on icon "button" at bounding box center [823, 114] width 19 height 19
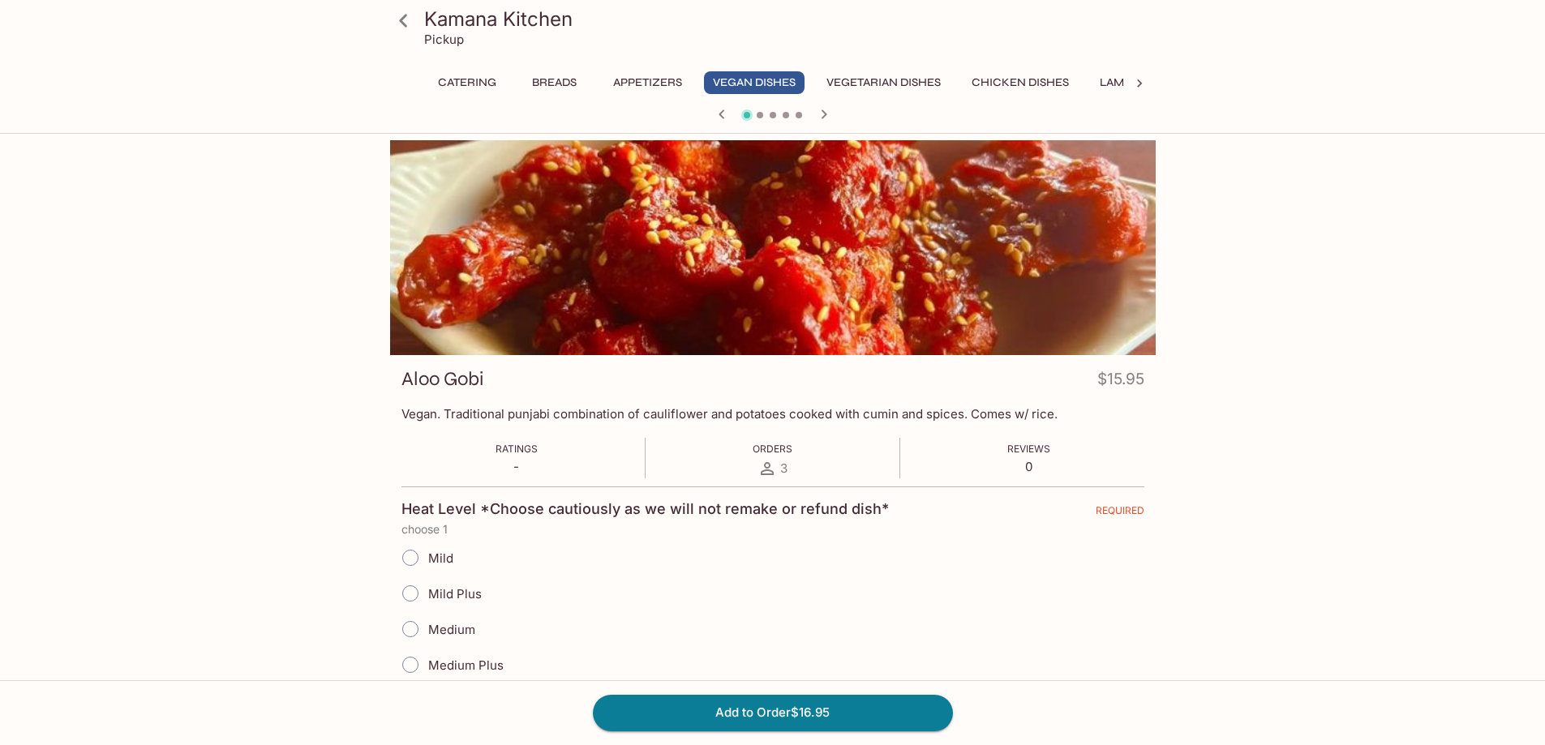
click at [828, 116] on icon "button" at bounding box center [823, 114] width 19 height 19
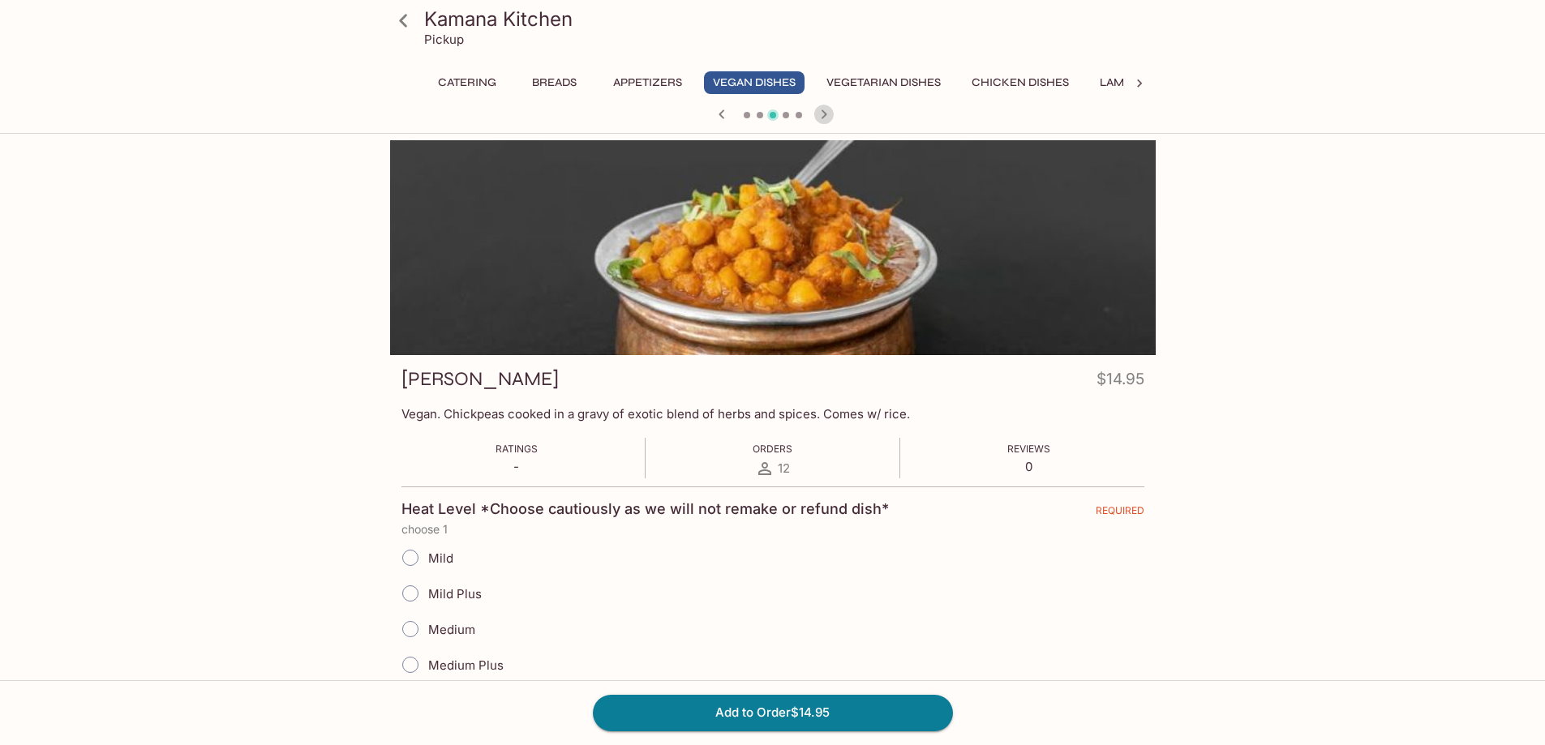
click at [828, 116] on icon "button" at bounding box center [823, 114] width 19 height 19
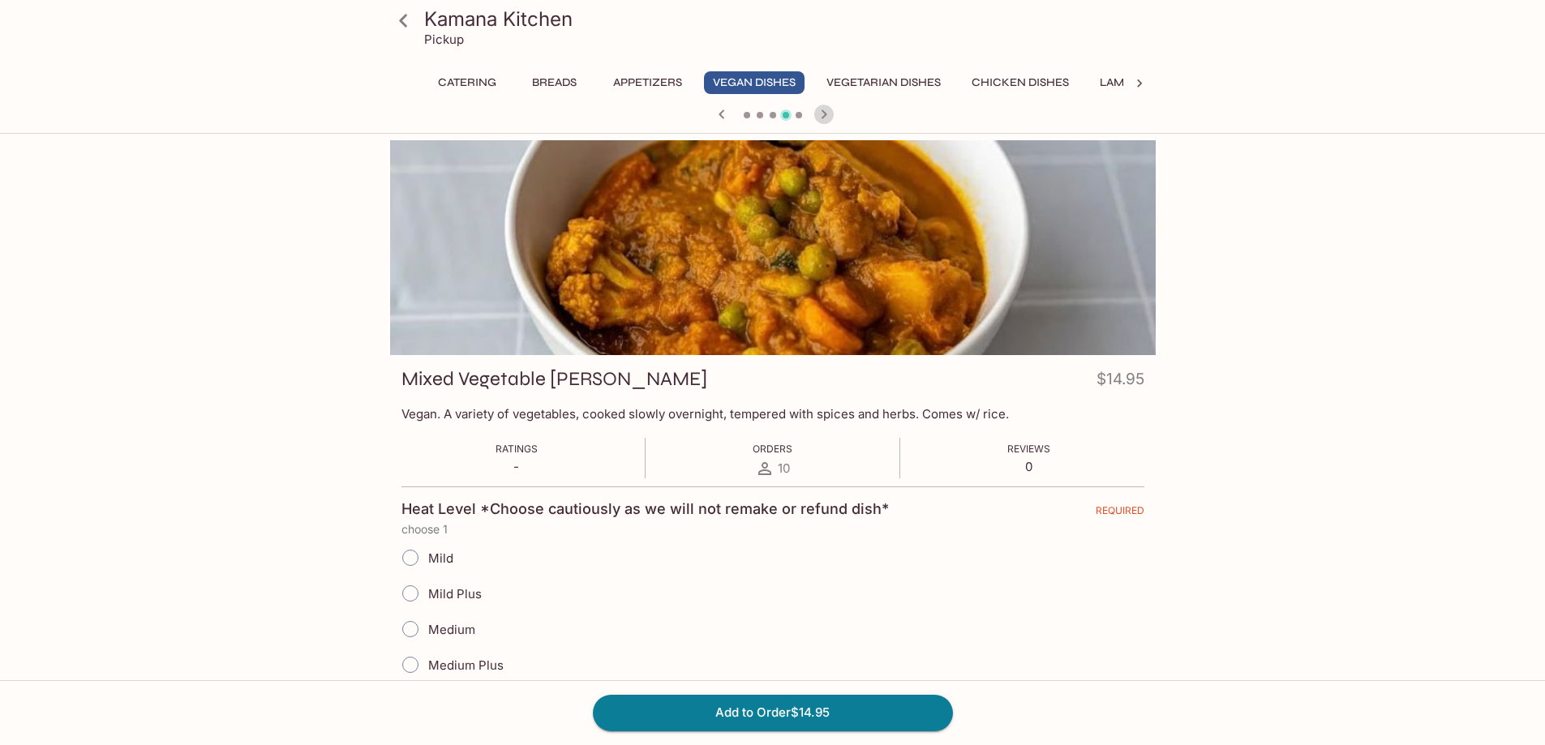
click at [828, 116] on icon "button" at bounding box center [823, 114] width 19 height 19
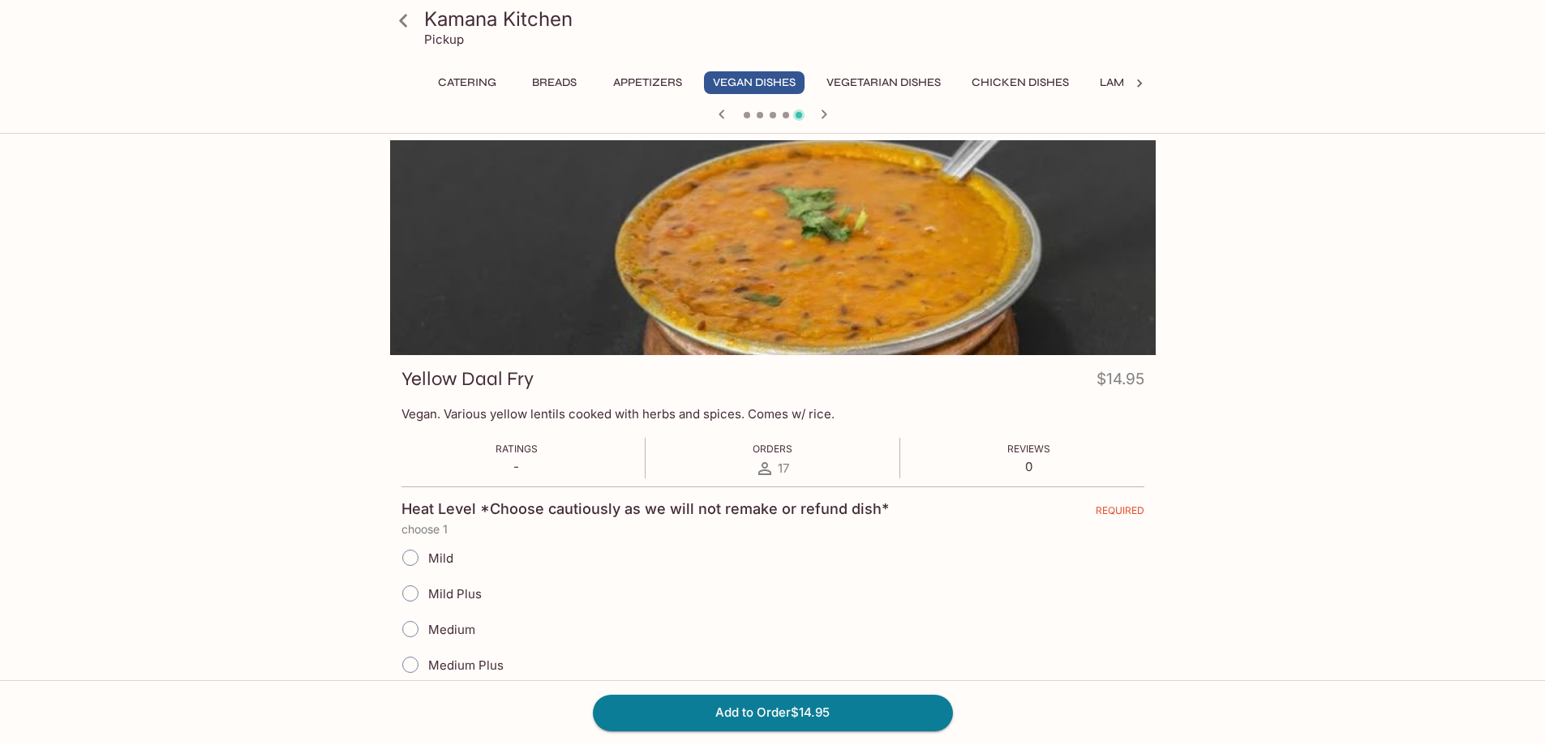
click at [828, 116] on icon "button" at bounding box center [823, 114] width 19 height 19
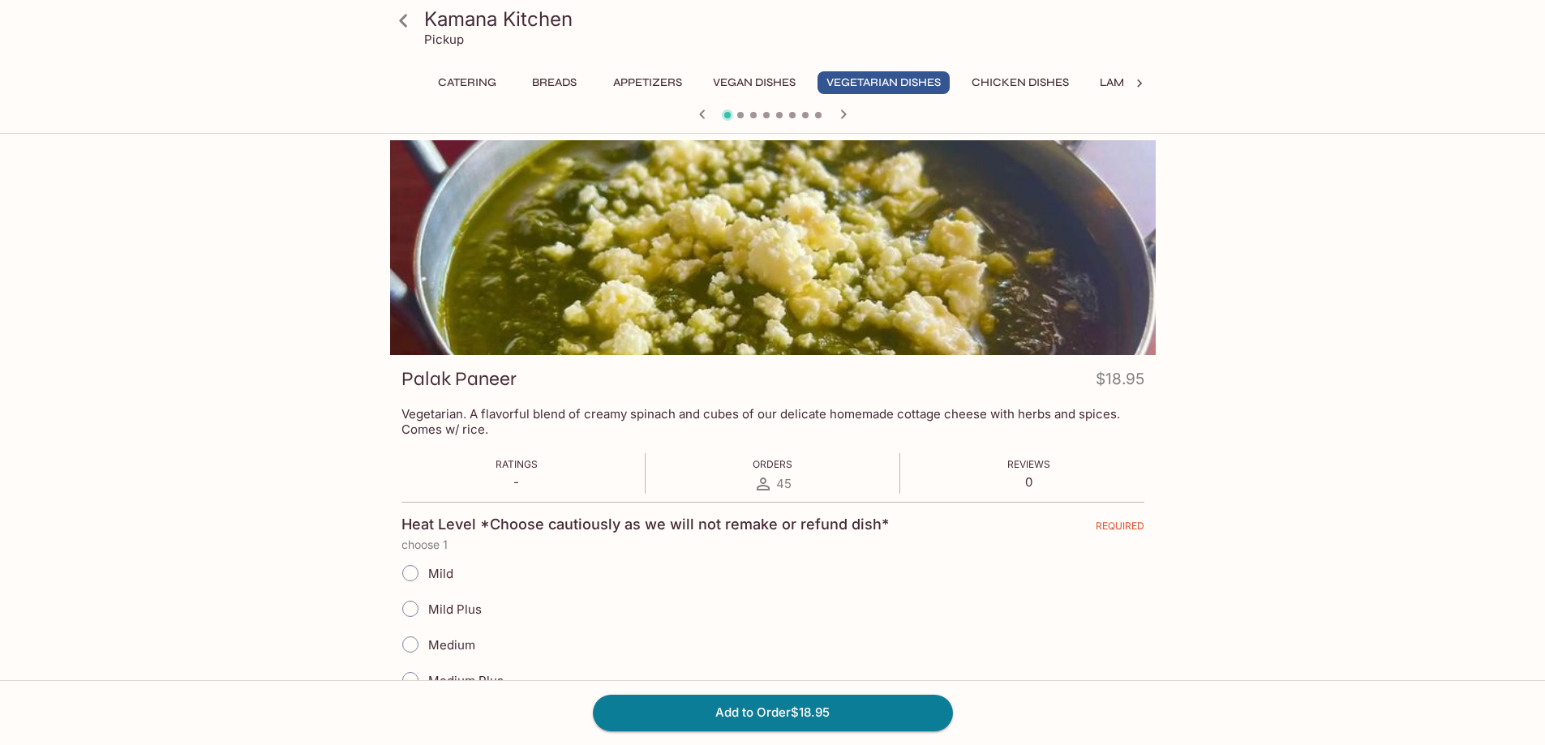
click at [828, 116] on div at bounding box center [773, 116] width 779 height 24
click at [848, 116] on icon "button" at bounding box center [843, 114] width 19 height 19
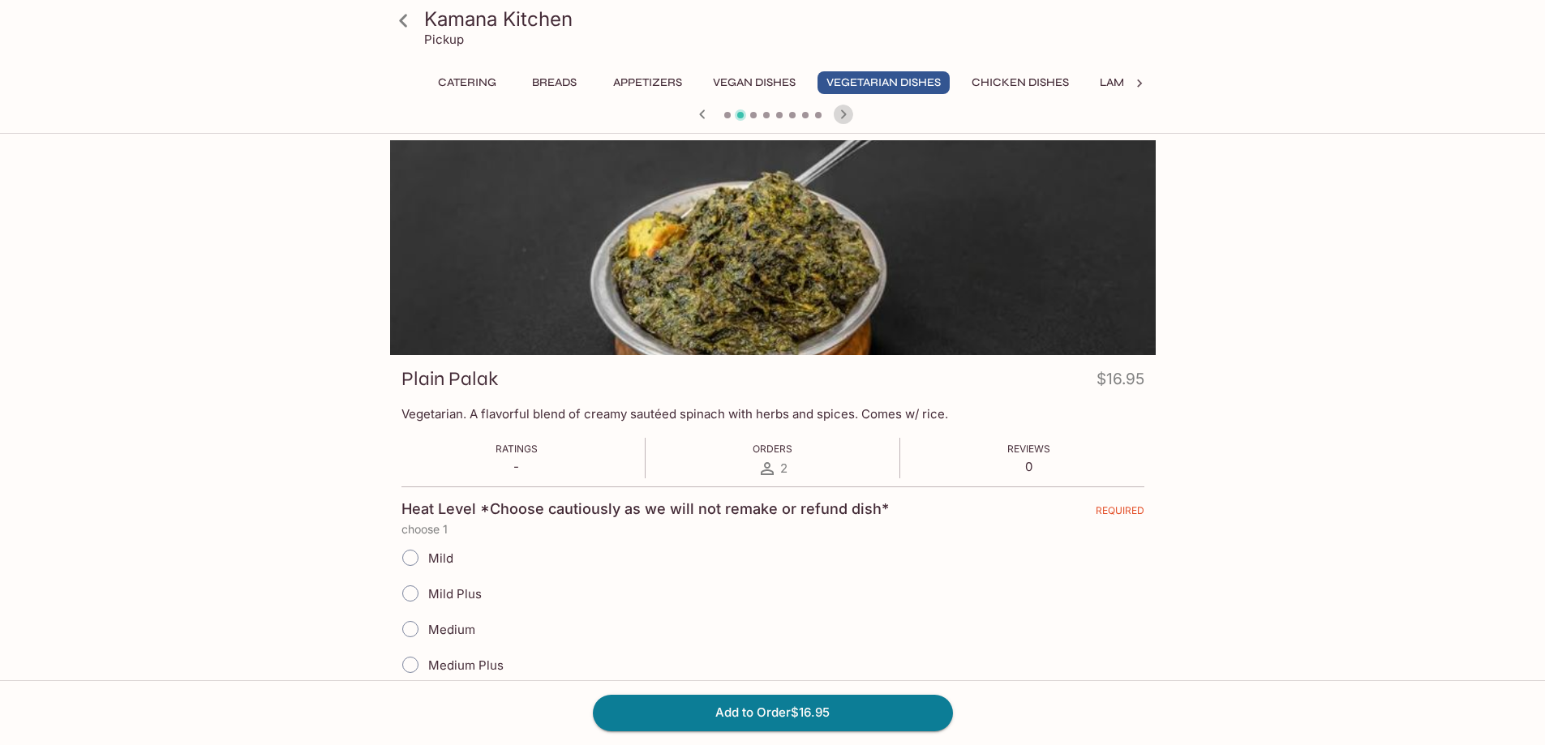
click at [848, 116] on icon "button" at bounding box center [843, 114] width 19 height 19
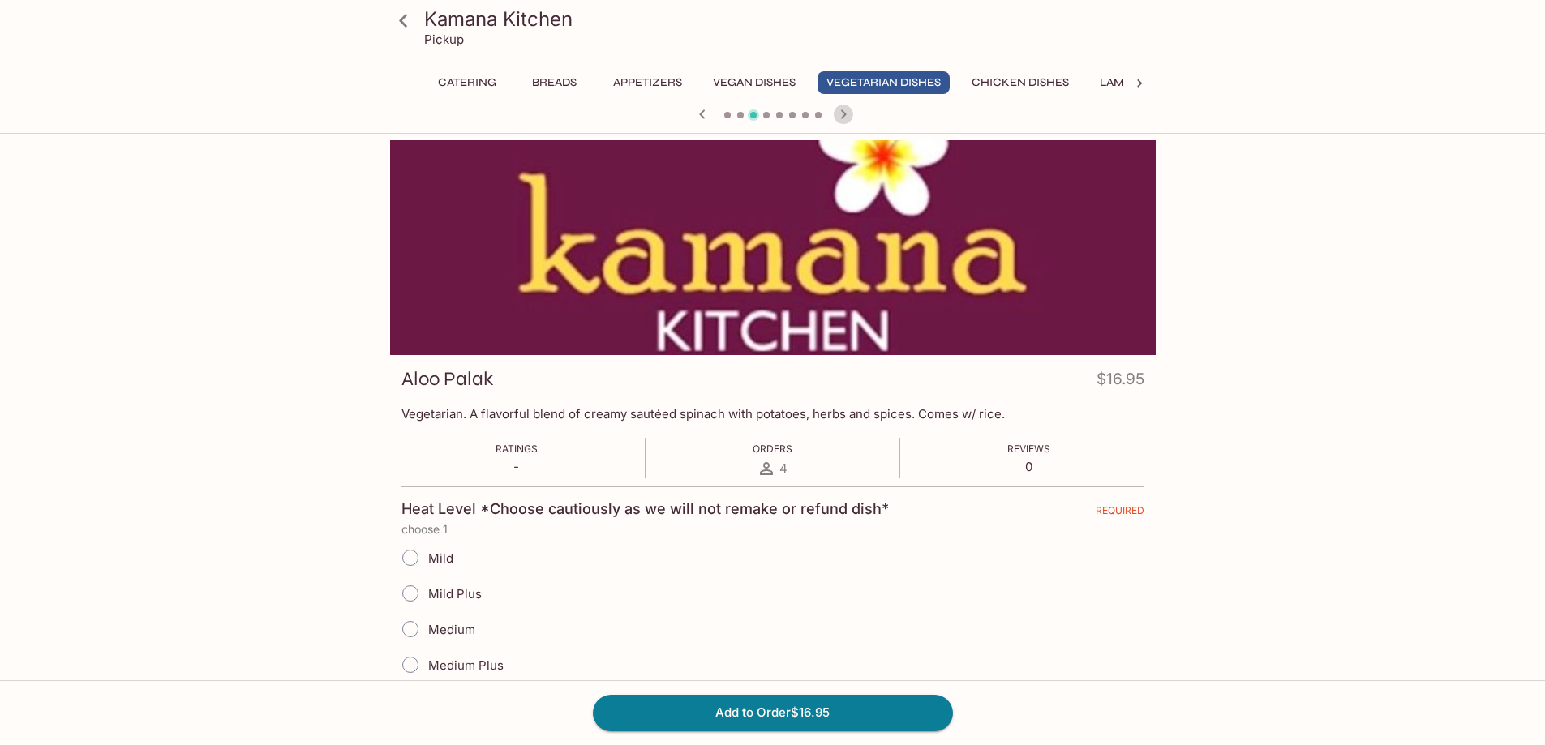
click at [848, 116] on icon "button" at bounding box center [843, 114] width 19 height 19
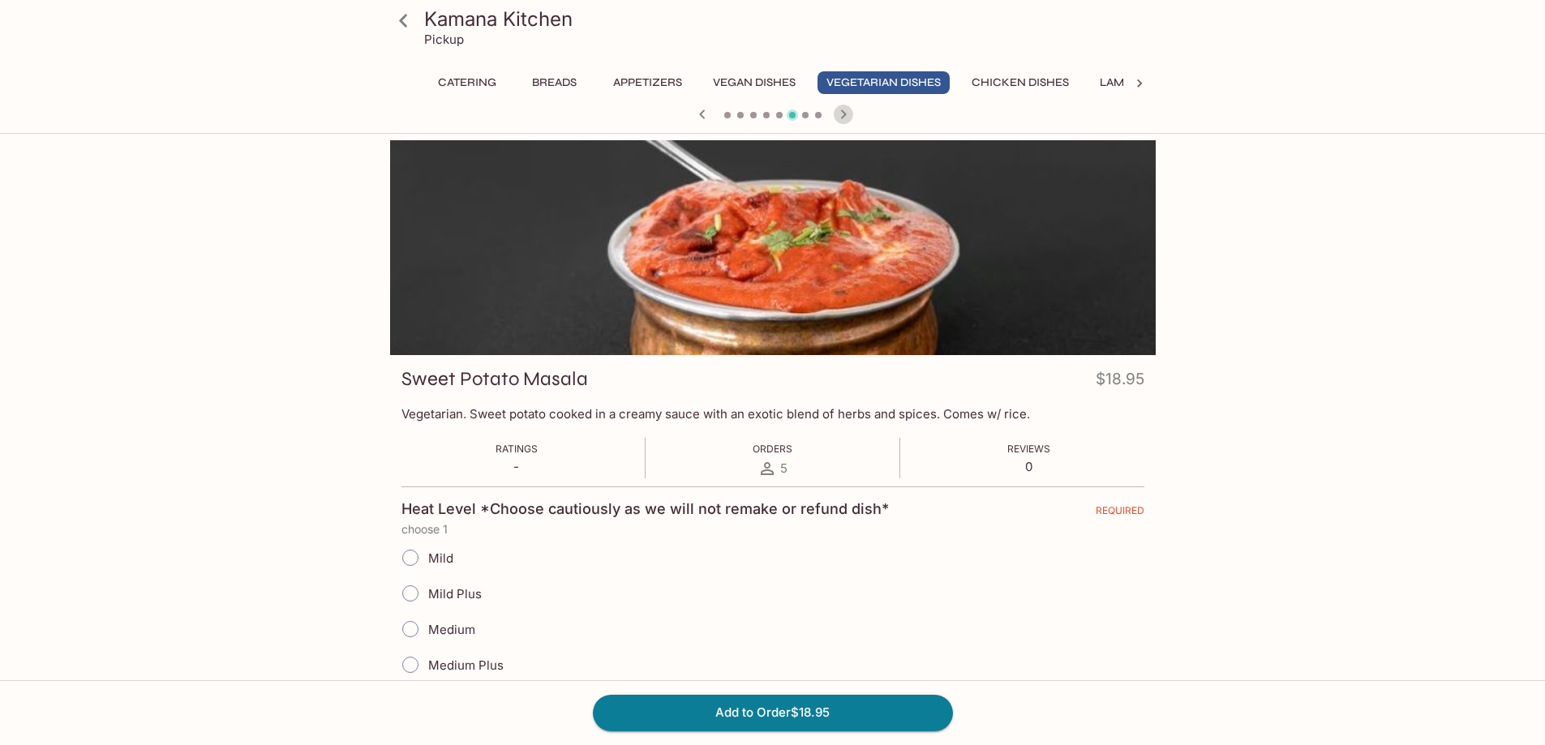
click at [848, 116] on icon "button" at bounding box center [843, 114] width 19 height 19
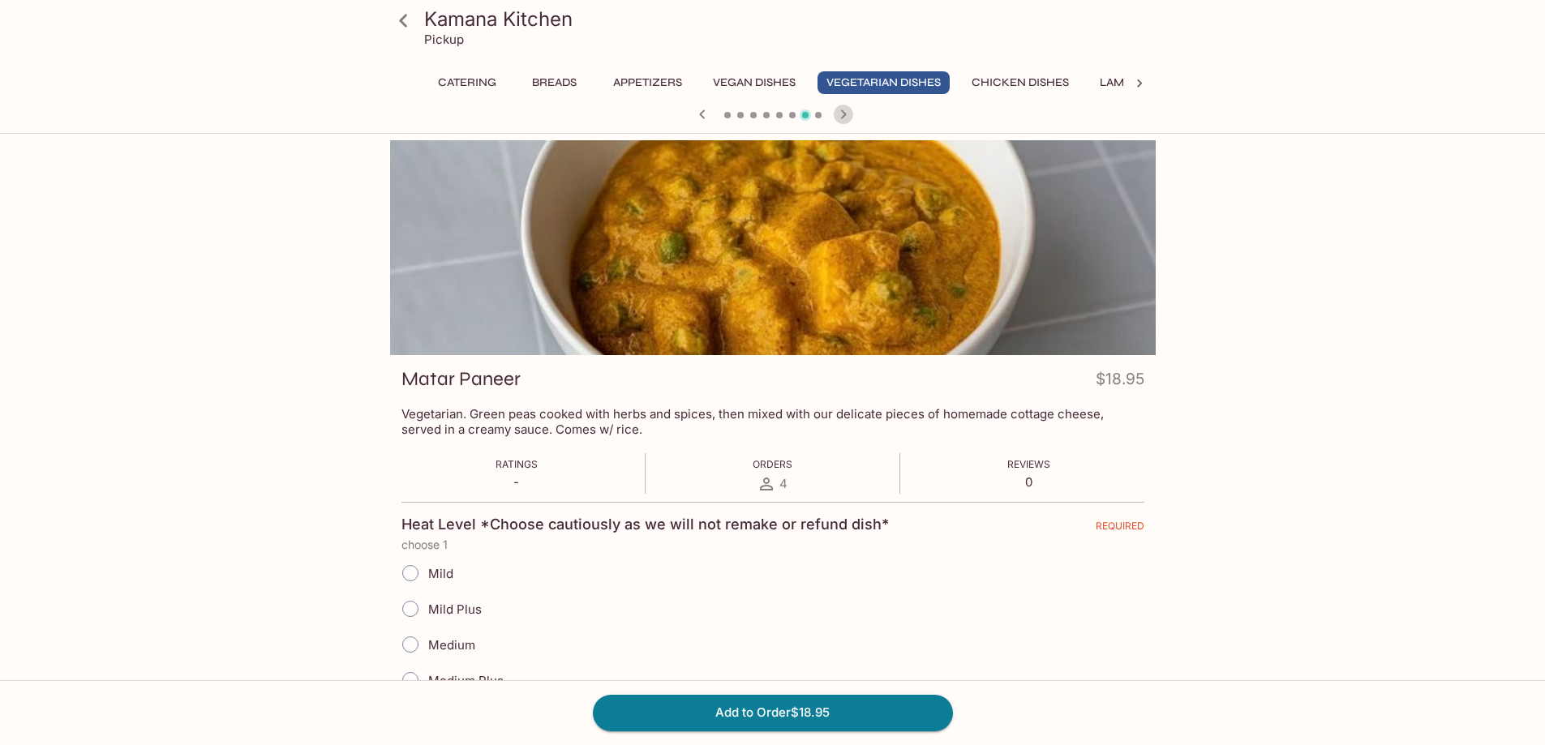
click at [848, 116] on icon "button" at bounding box center [843, 114] width 19 height 19
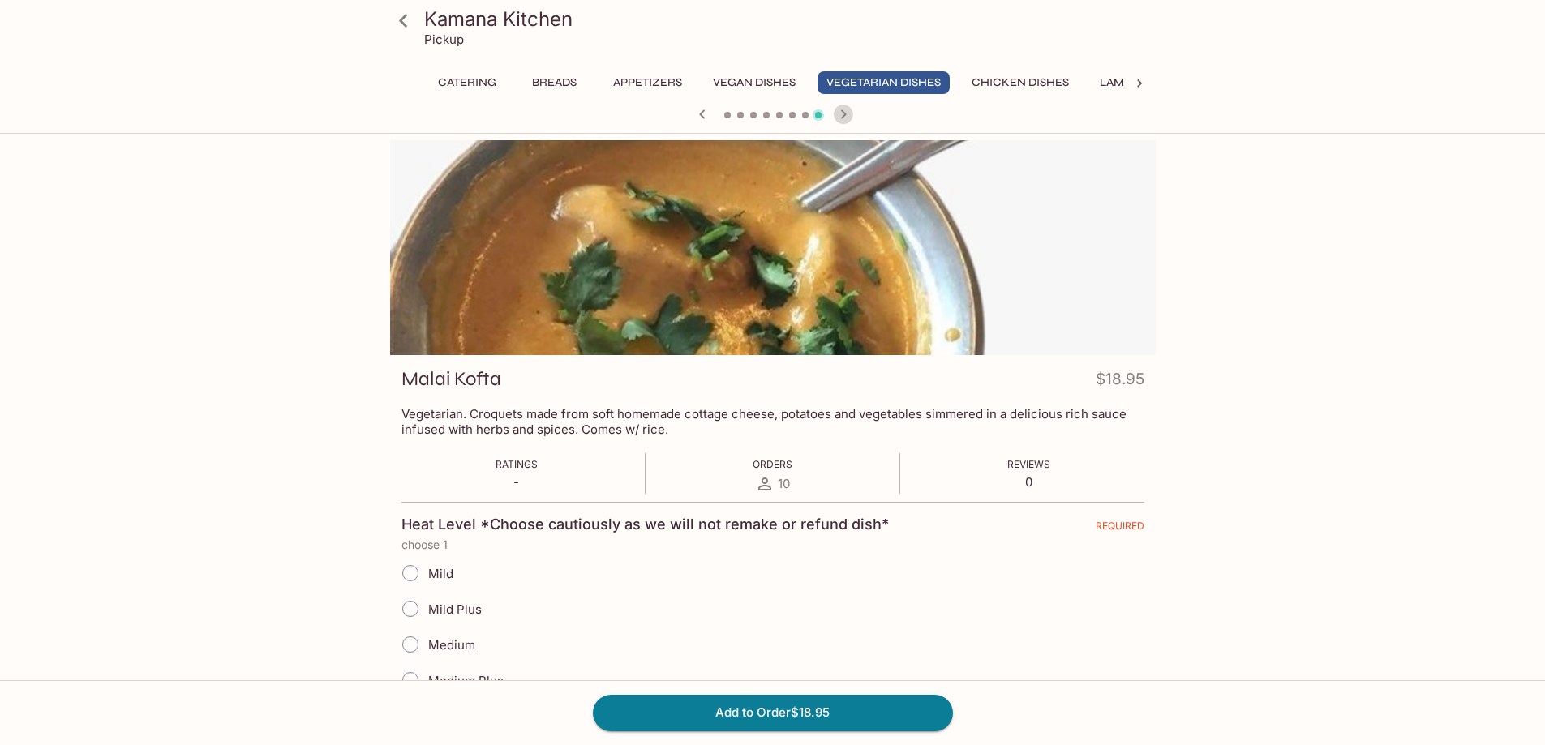
click at [848, 116] on icon "button" at bounding box center [843, 114] width 19 height 19
click at [830, 114] on icon "button" at bounding box center [830, 113] width 6 height 9
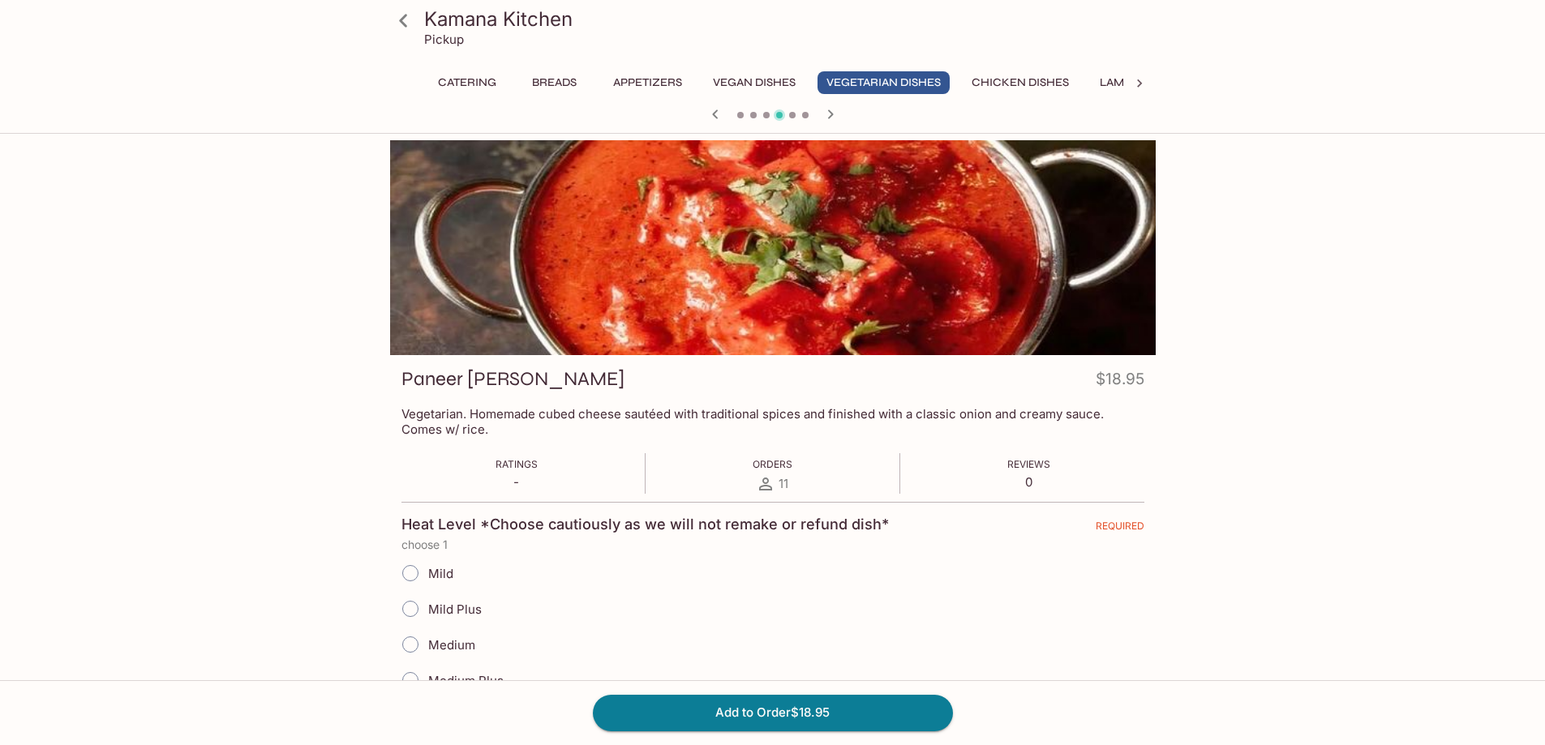
click at [830, 114] on icon "button" at bounding box center [830, 113] width 6 height 9
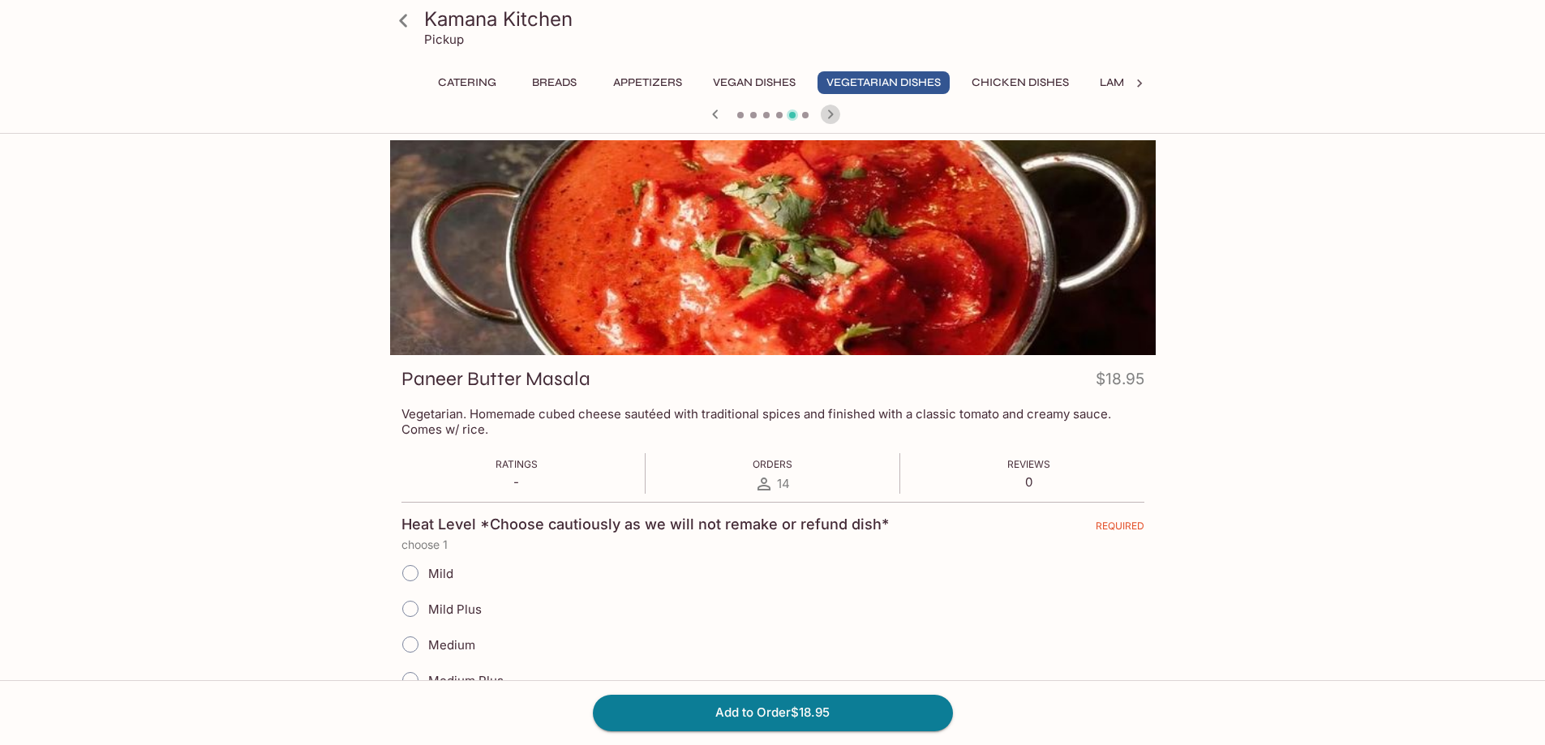
click at [830, 114] on icon "button" at bounding box center [830, 113] width 6 height 9
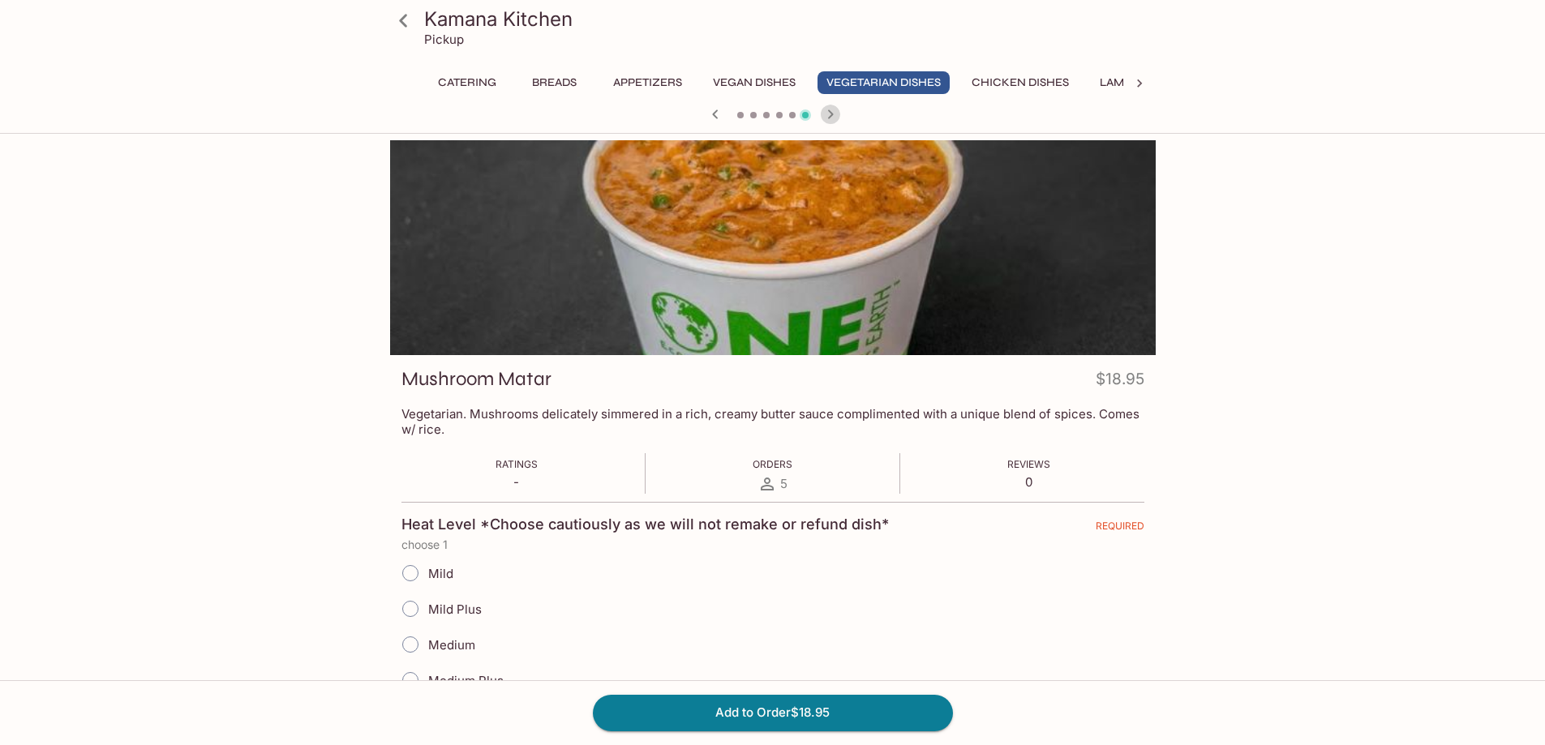
click at [830, 114] on icon "button" at bounding box center [830, 113] width 6 height 9
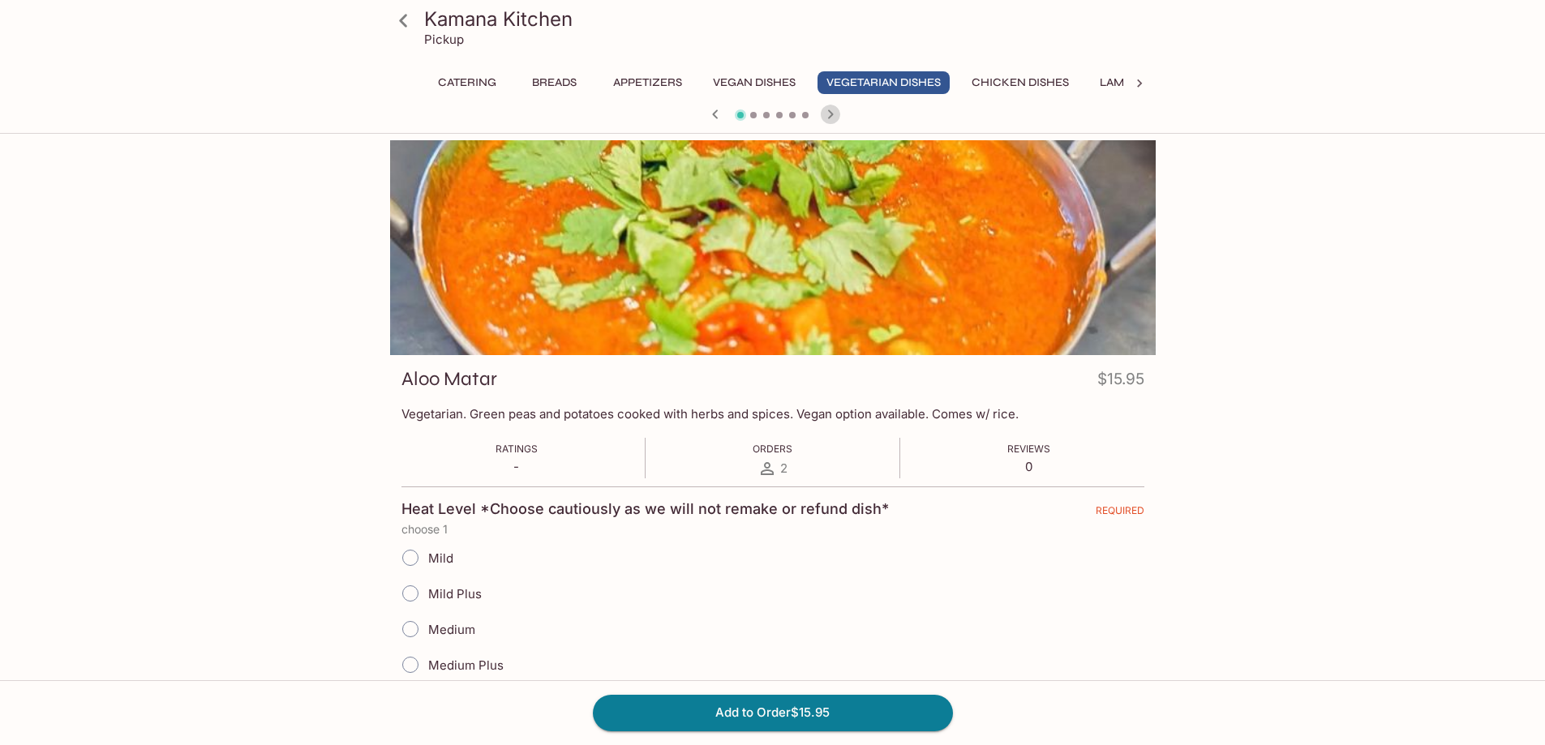
click at [830, 114] on icon "button" at bounding box center [830, 113] width 6 height 9
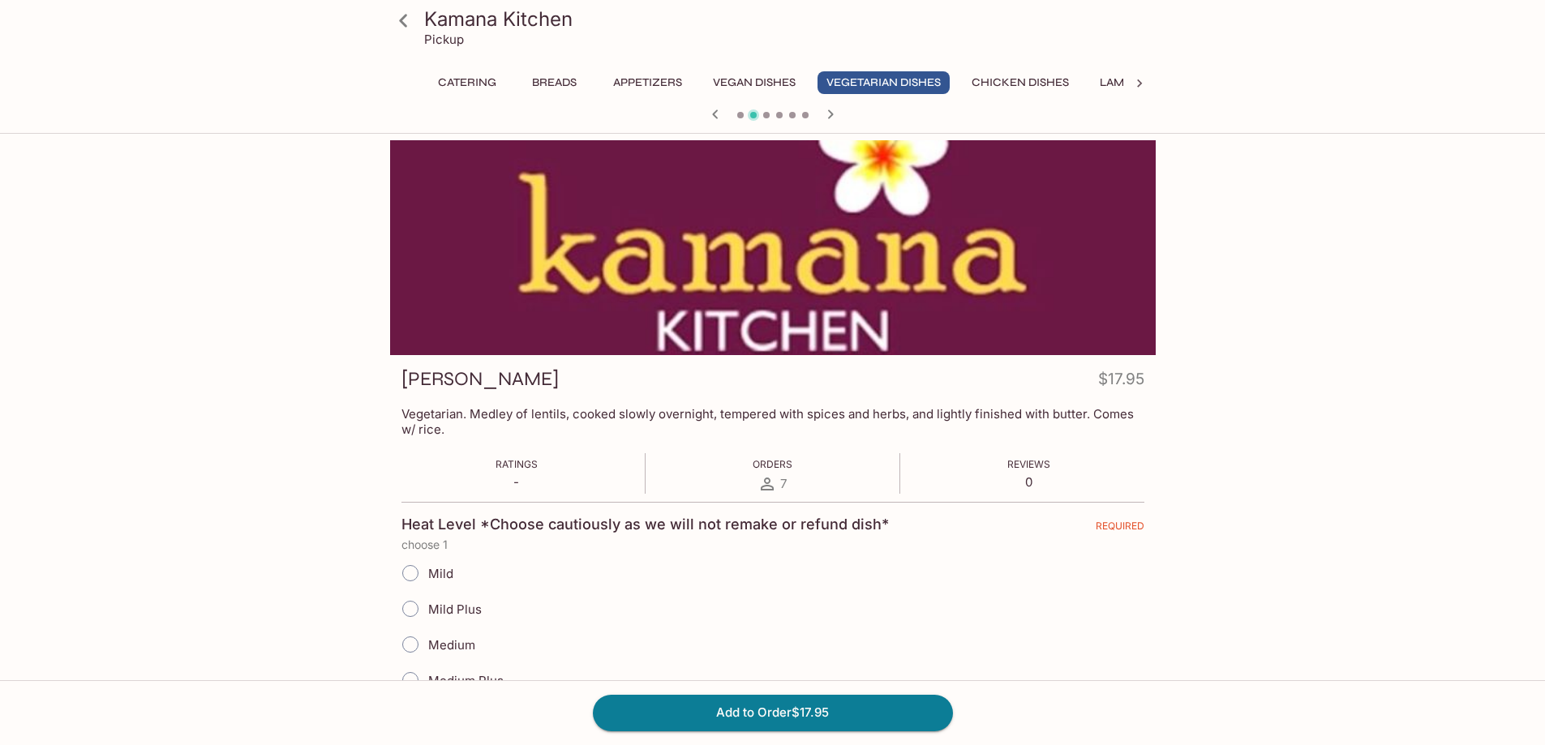
click at [830, 114] on icon "button" at bounding box center [830, 113] width 6 height 9
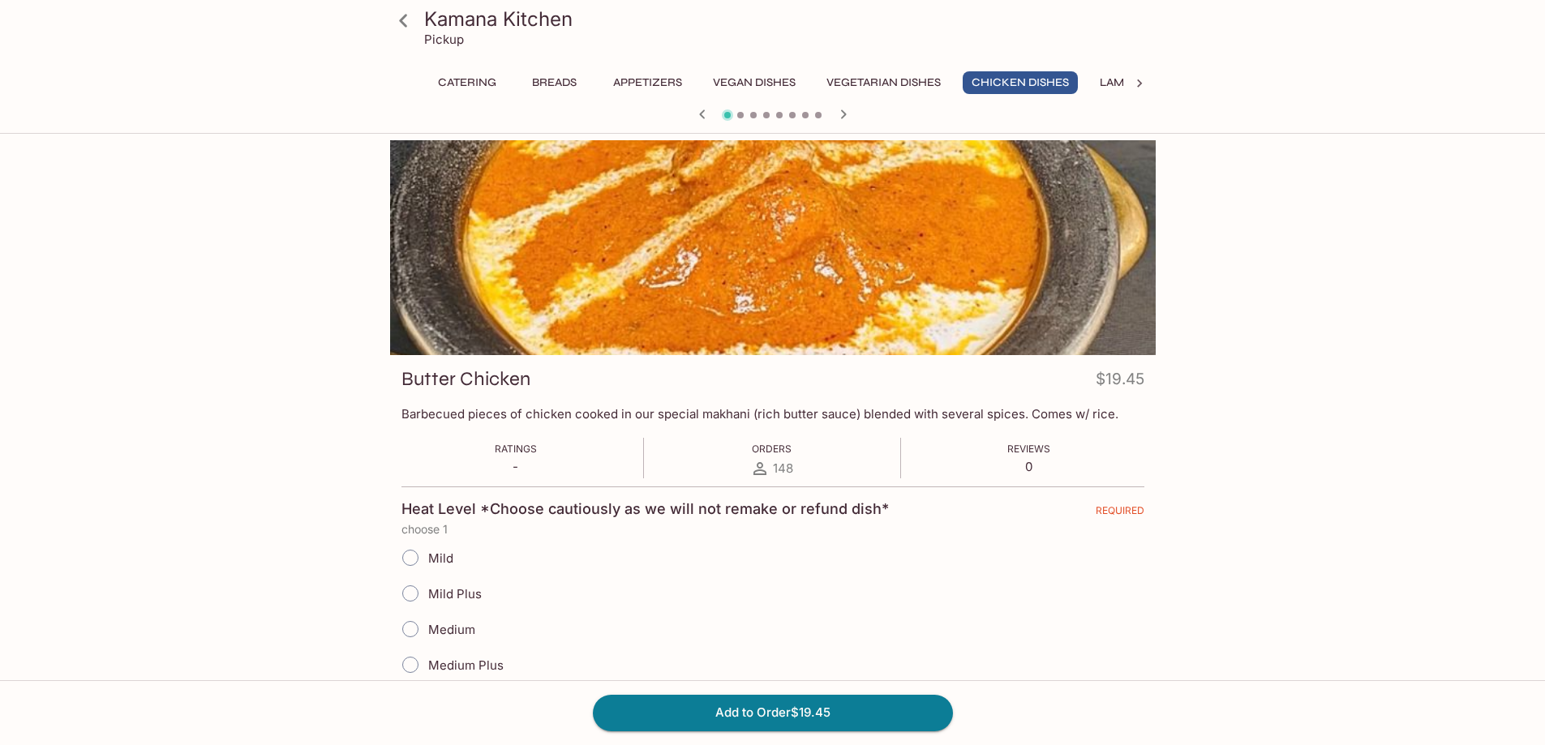
click at [830, 114] on div at bounding box center [773, 116] width 779 height 24
click at [1139, 84] on icon at bounding box center [1139, 83] width 16 height 16
click at [1058, 75] on button "Desserts" at bounding box center [1050, 82] width 75 height 23
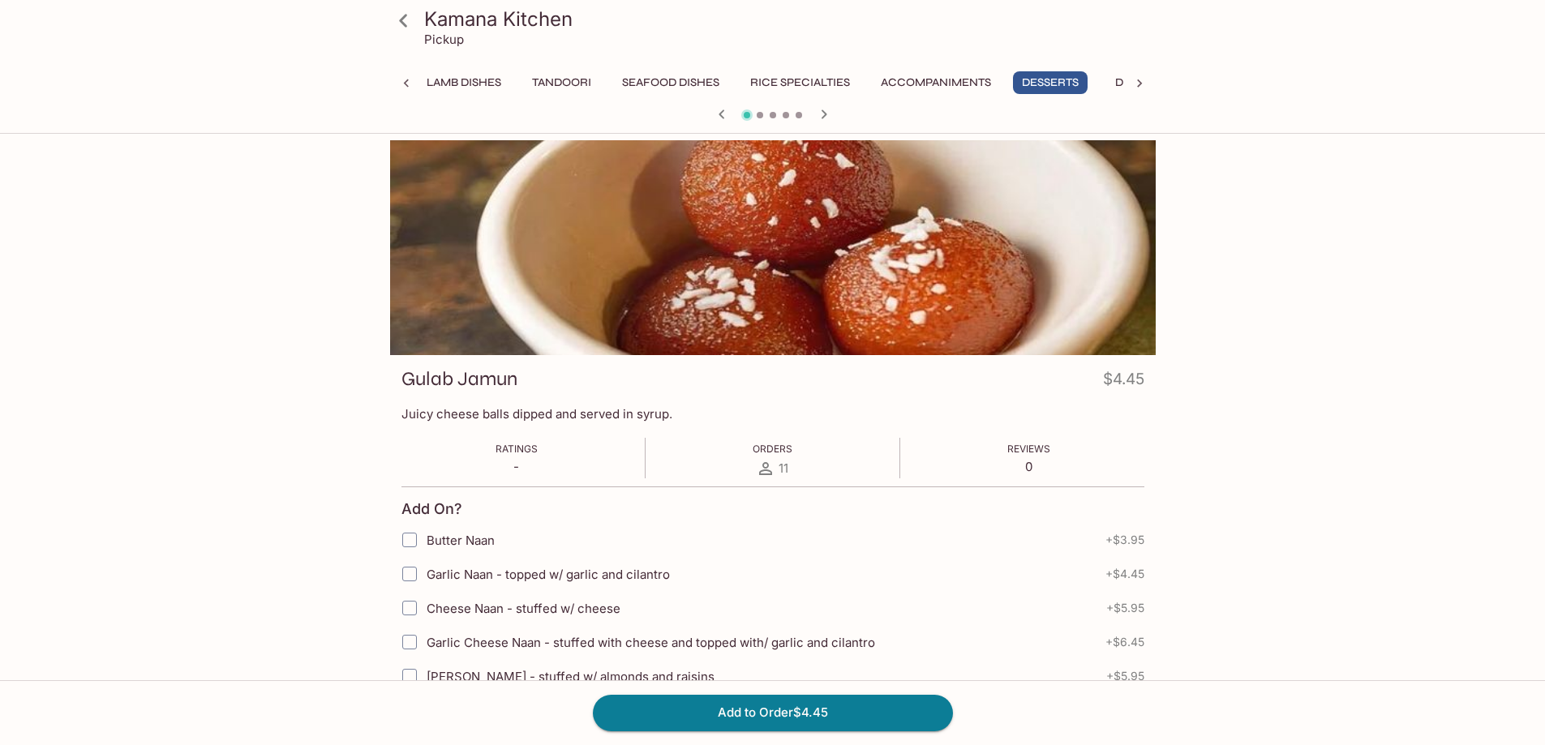
click at [828, 116] on icon "button" at bounding box center [823, 114] width 19 height 19
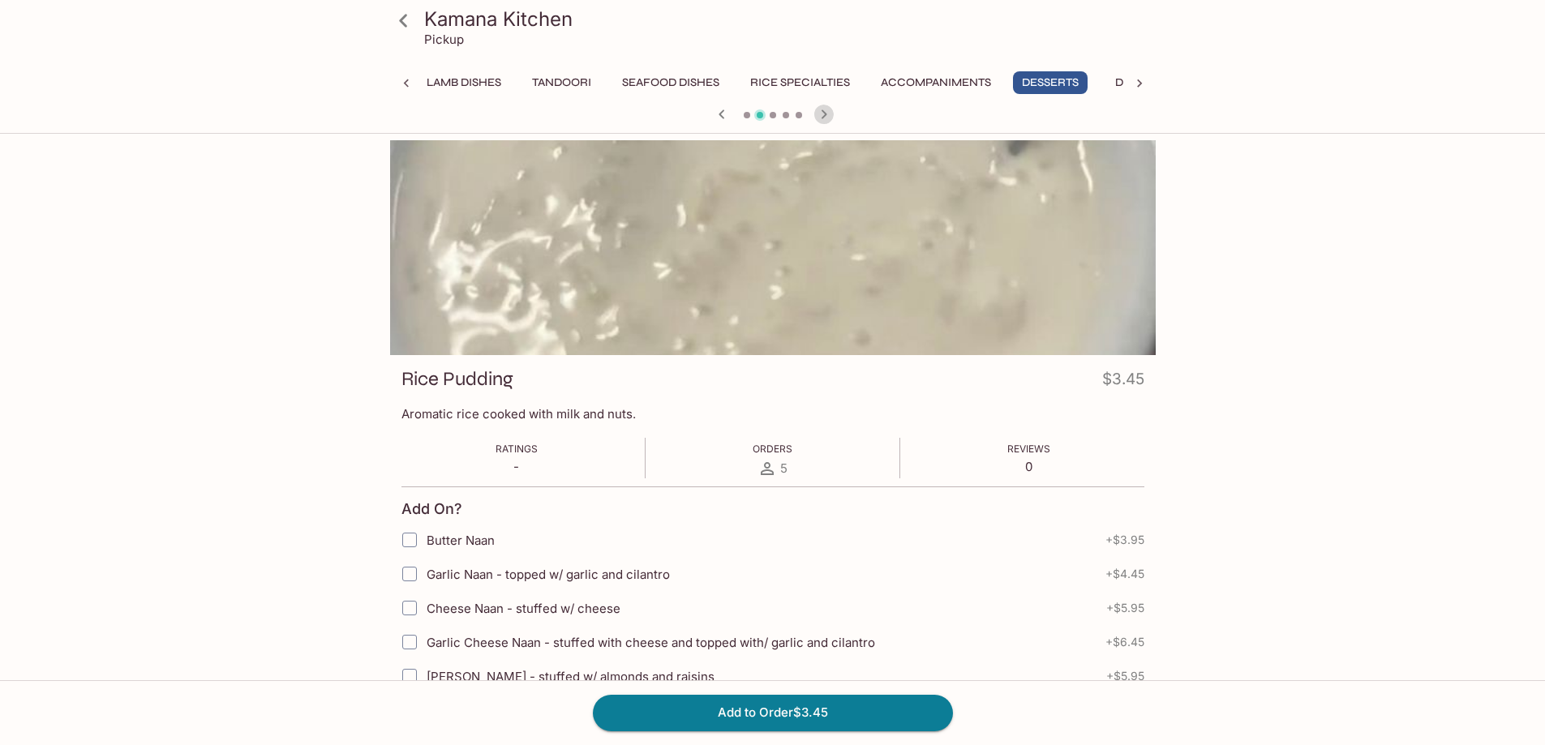
click at [828, 114] on icon "button" at bounding box center [823, 114] width 19 height 19
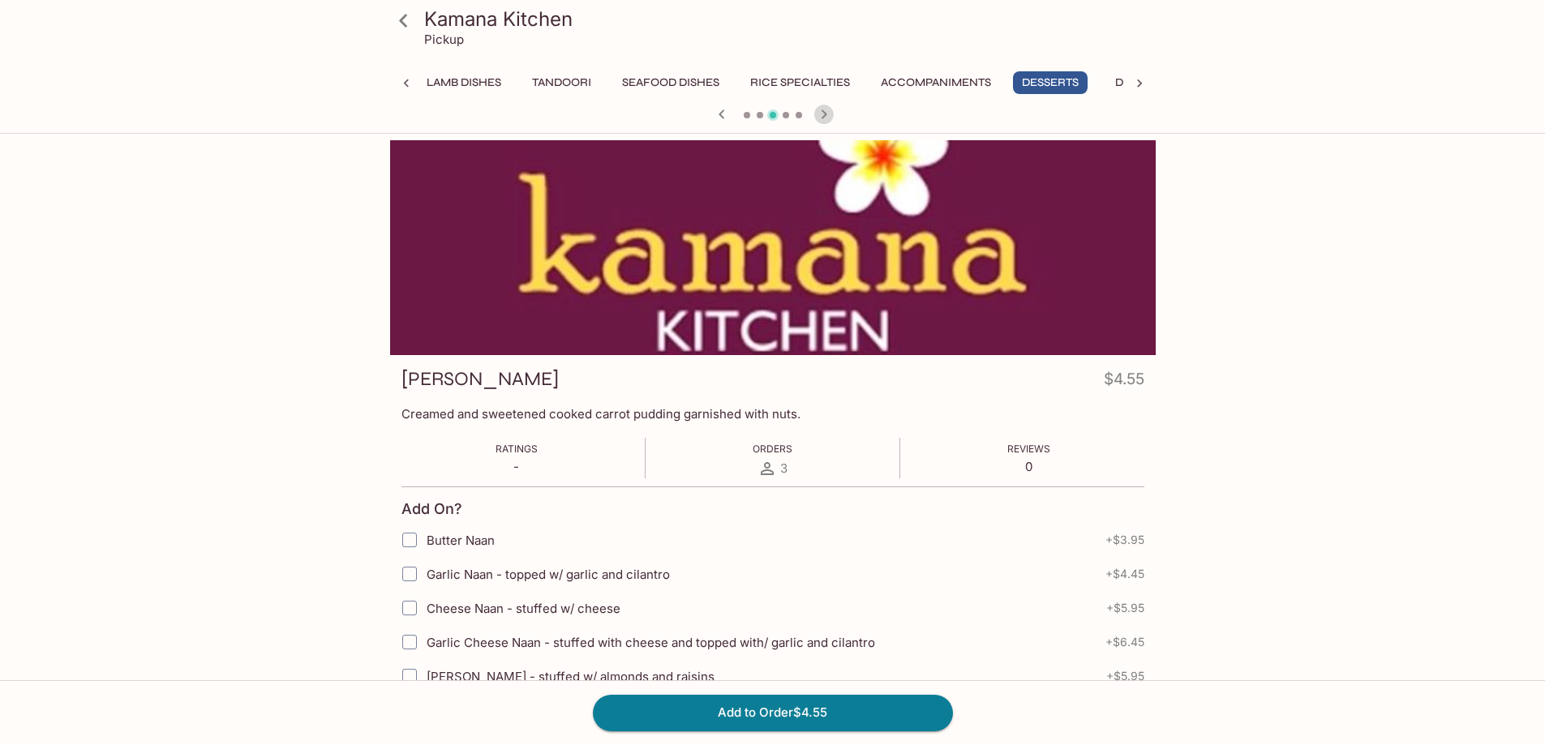
click at [828, 114] on icon "button" at bounding box center [823, 114] width 19 height 19
click at [826, 111] on icon "button" at bounding box center [823, 114] width 19 height 19
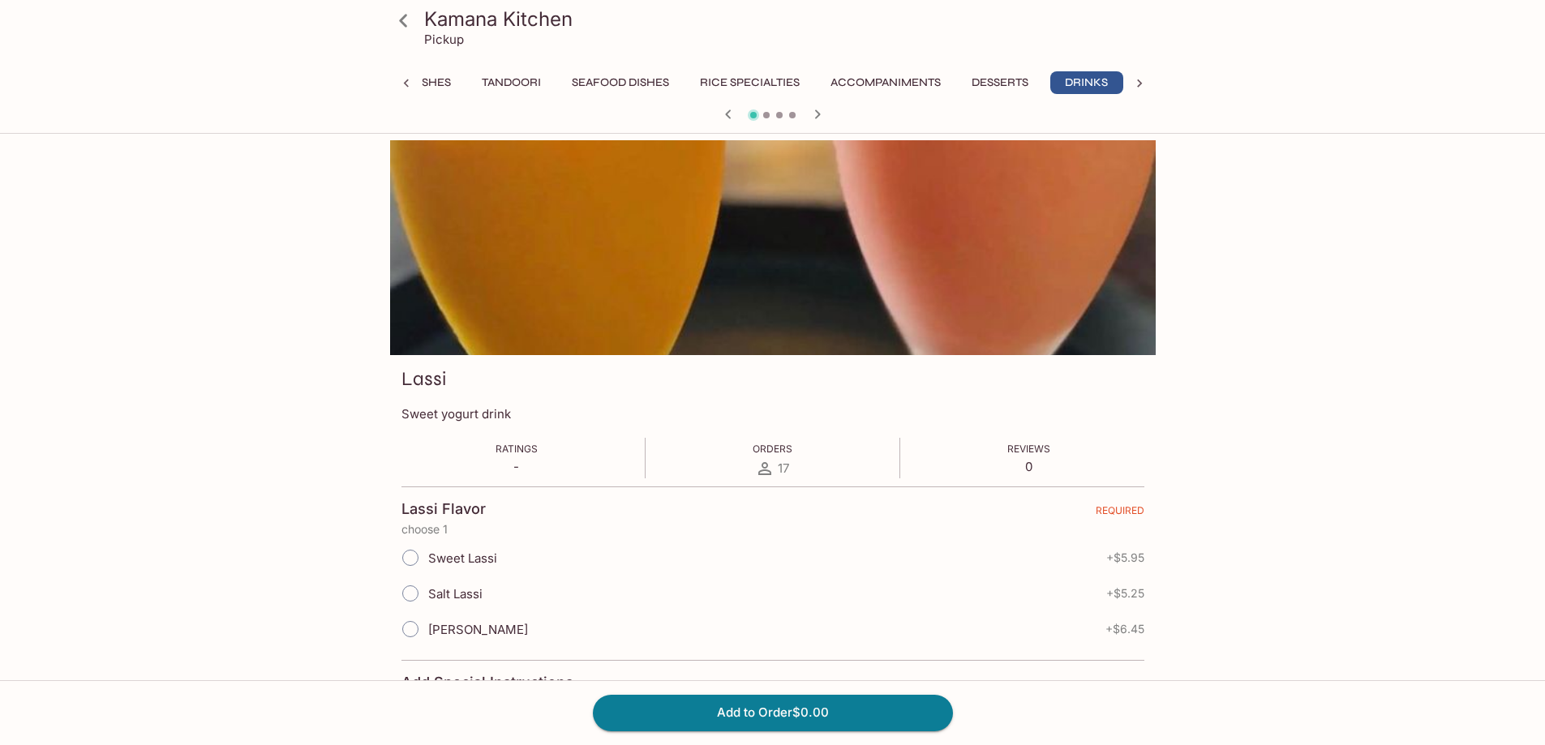
scroll to position [0, 736]
click at [826, 111] on icon "button" at bounding box center [817, 114] width 19 height 19
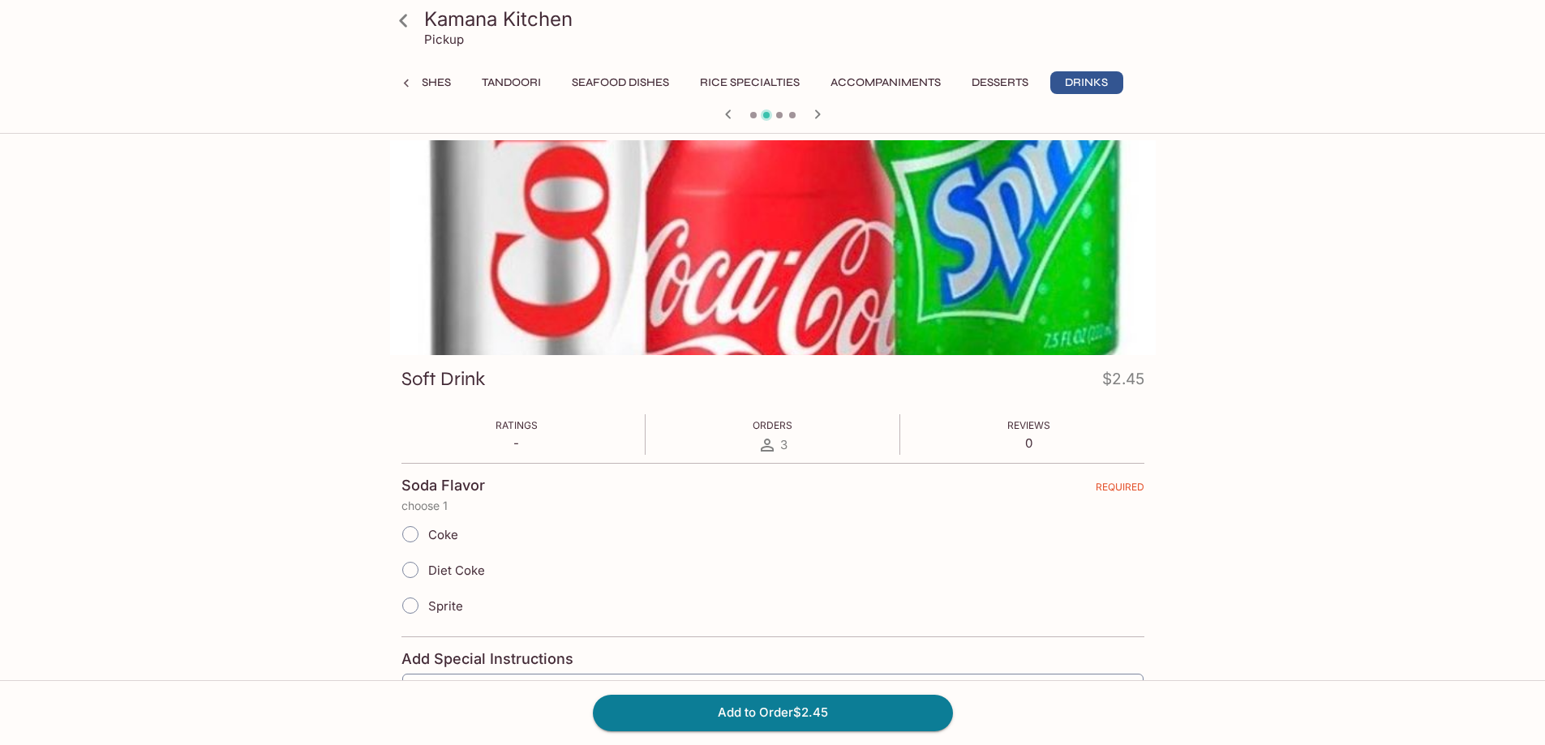
click at [826, 111] on icon "button" at bounding box center [817, 114] width 19 height 19
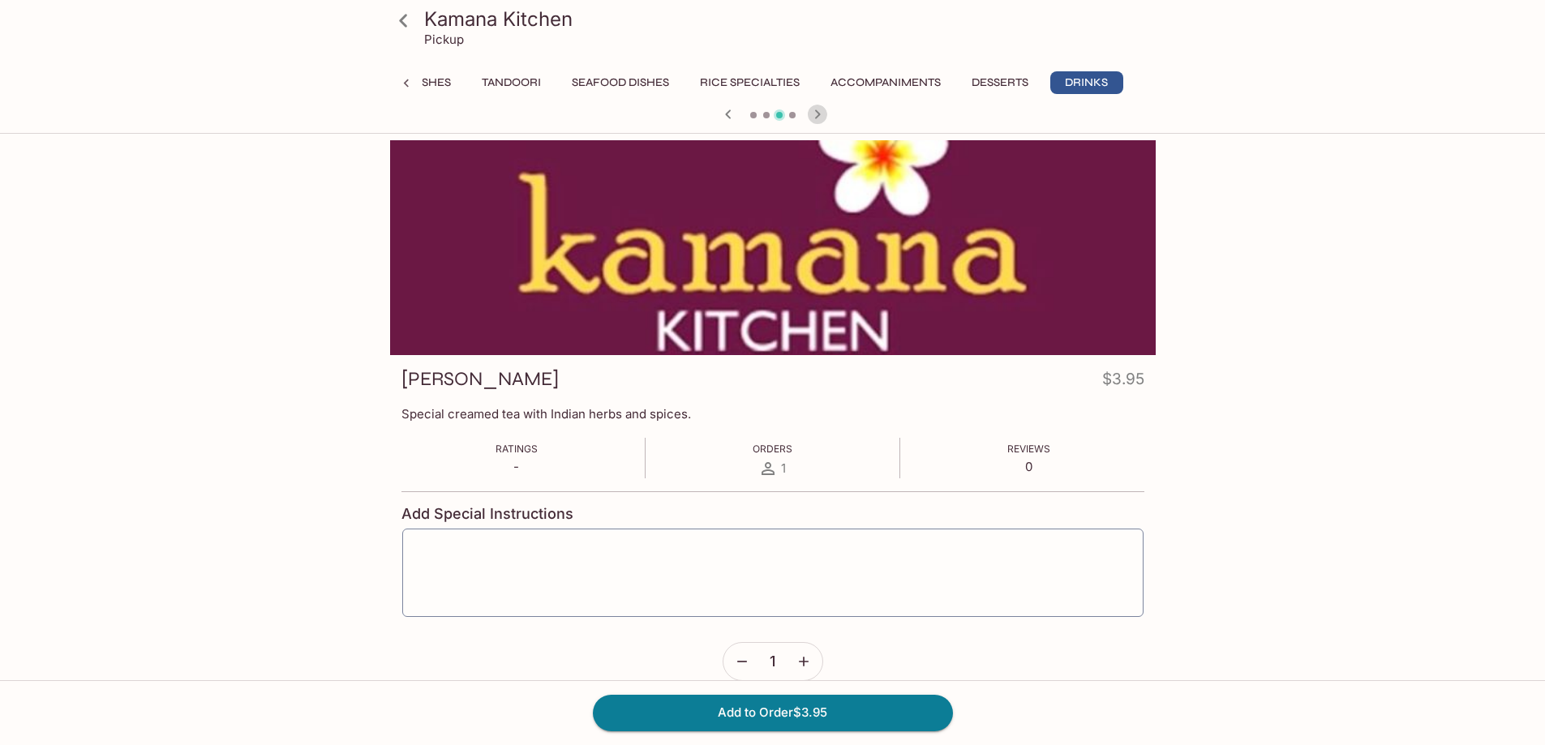
click at [826, 111] on icon "button" at bounding box center [817, 114] width 19 height 19
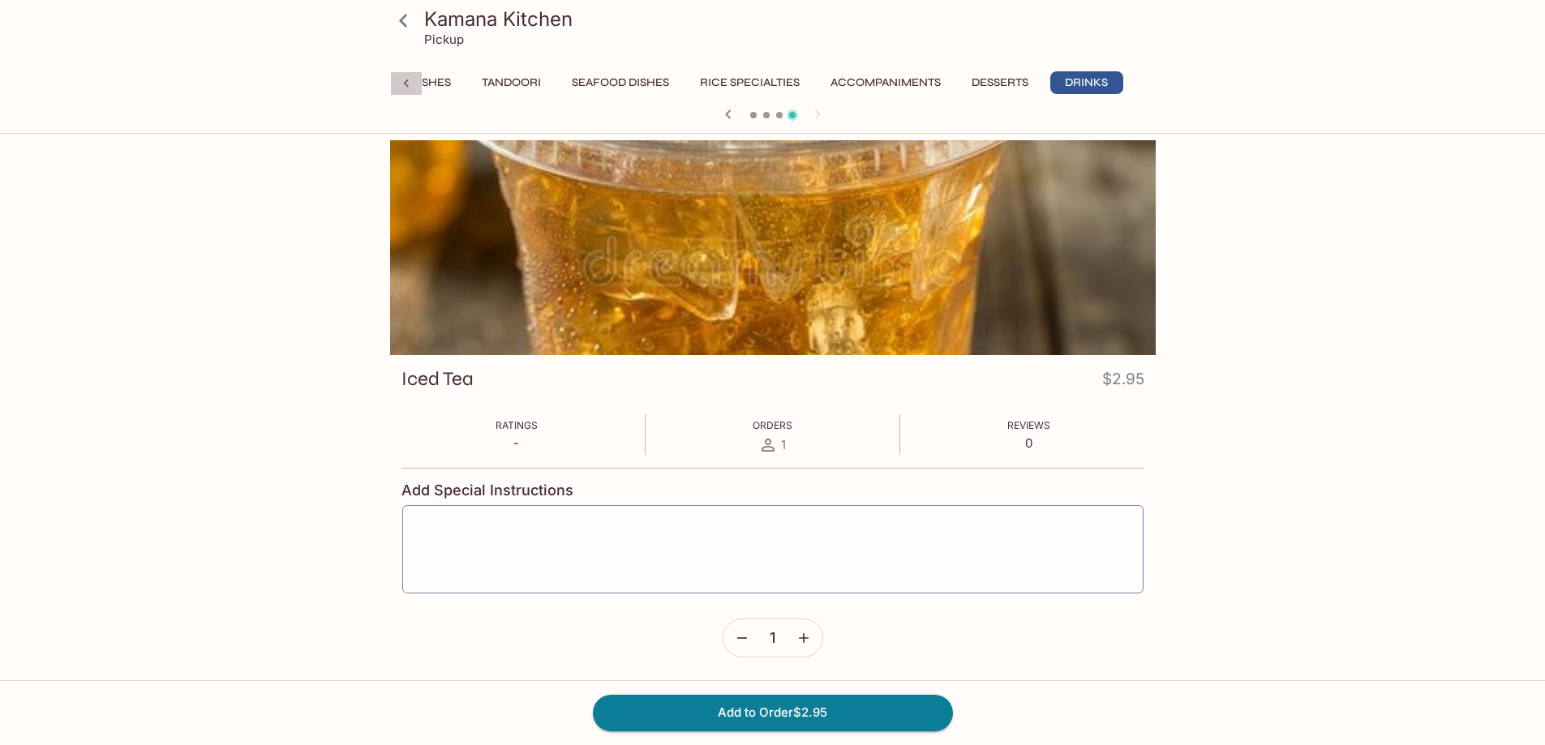
click at [405, 84] on icon at bounding box center [406, 83] width 16 height 16
click at [405, 84] on icon at bounding box center [405, 83] width 5 height 8
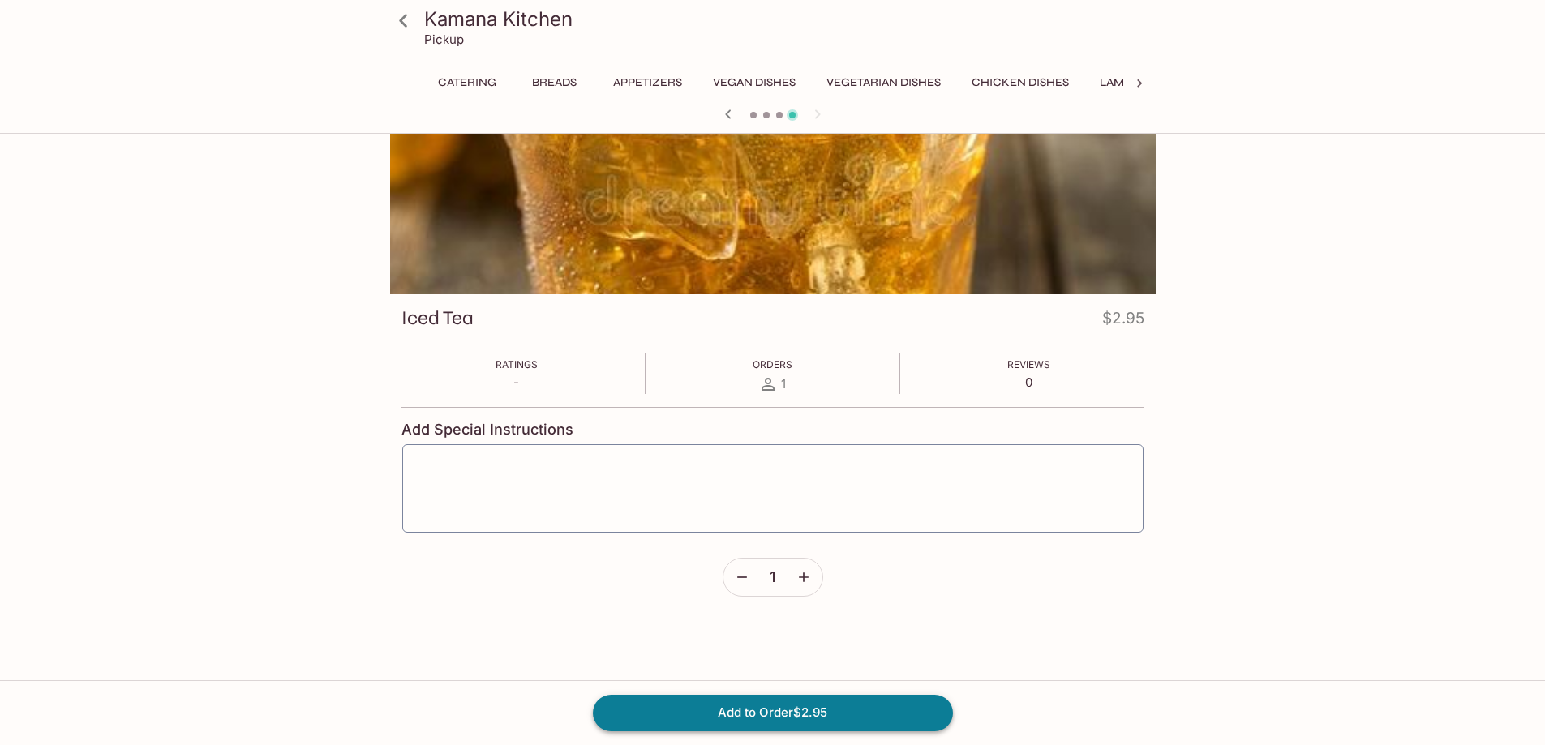
scroll to position [140, 0]
